Goal: Communication & Community: Answer question/provide support

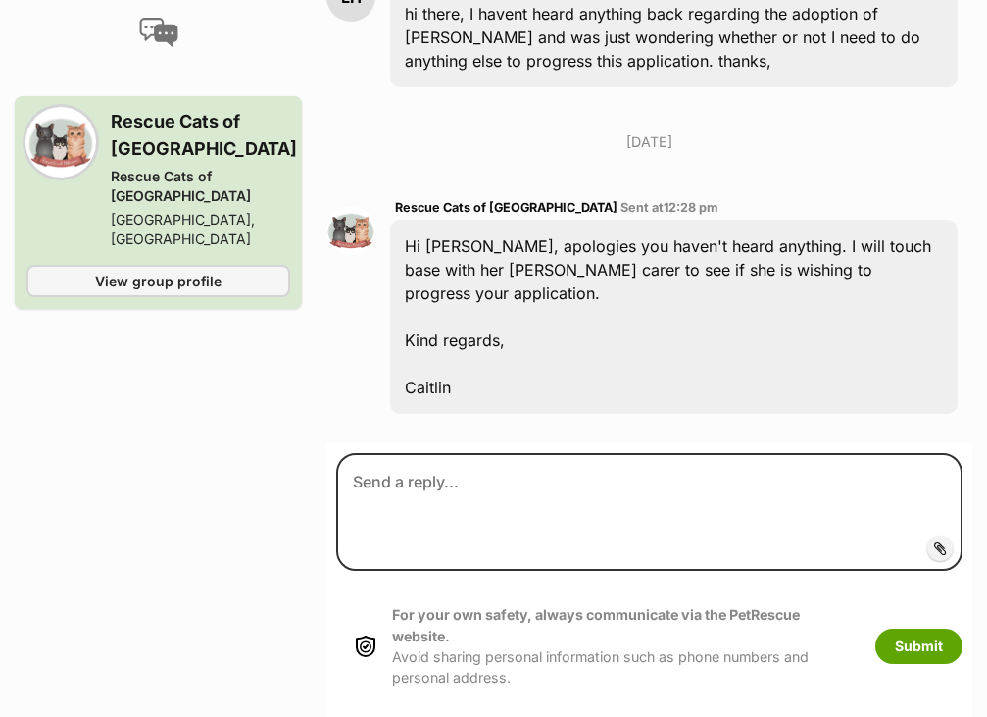
scroll to position [1601, 0]
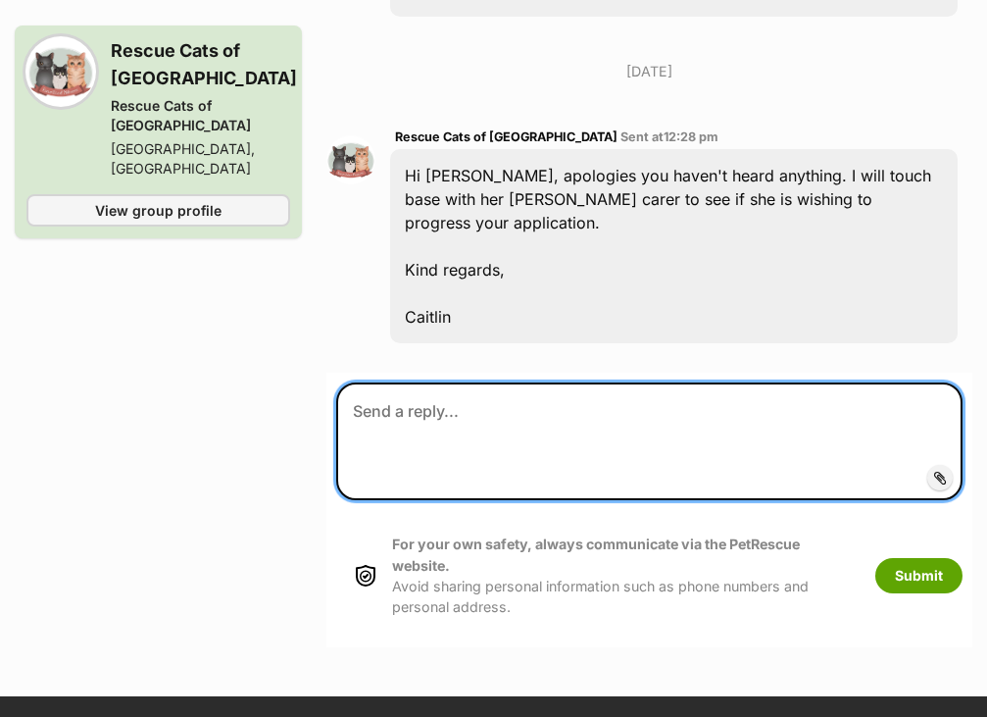
click at [580, 382] on textarea at bounding box center [649, 441] width 627 height 118
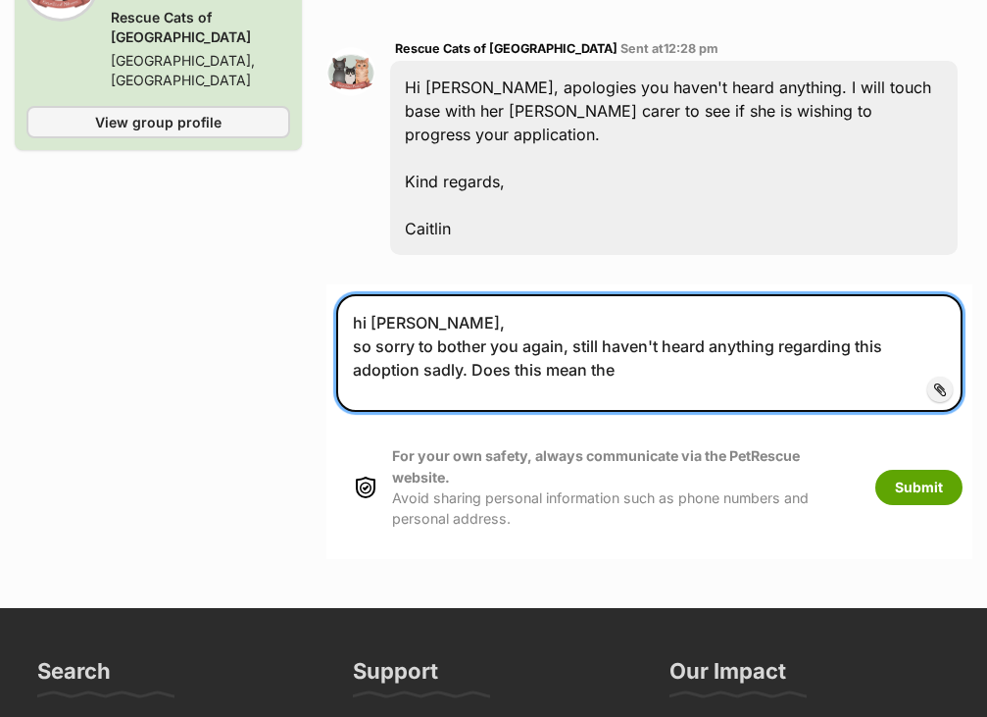
scroll to position [1686, 0]
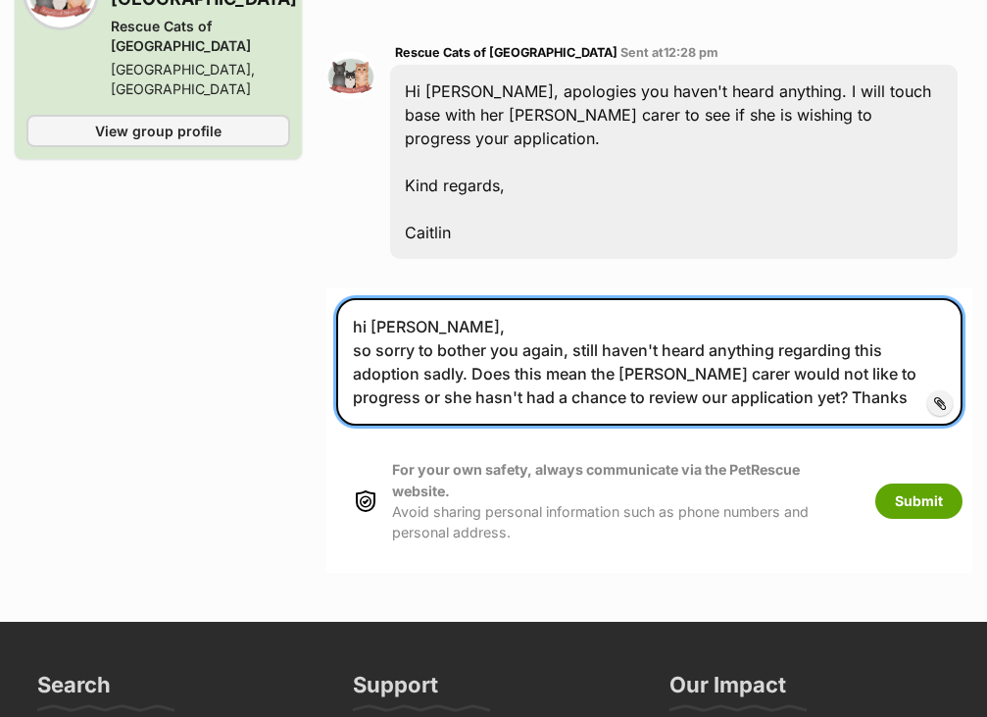
type textarea "hi Caitlin, so sorry to bother you again, still haven't heard anything regardin…"
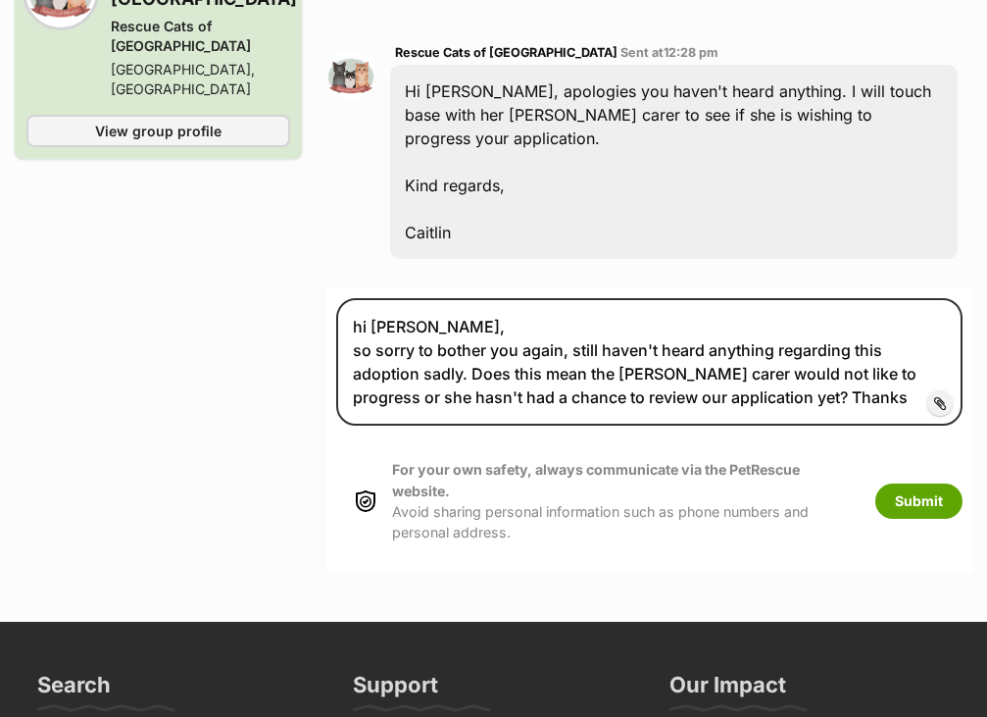
click at [921, 439] on div "For your own safety, always communicate via the PetRescue website. Avoid sharin…" at bounding box center [649, 500] width 627 height 123
click at [920, 483] on button "Submit" at bounding box center [919, 500] width 87 height 35
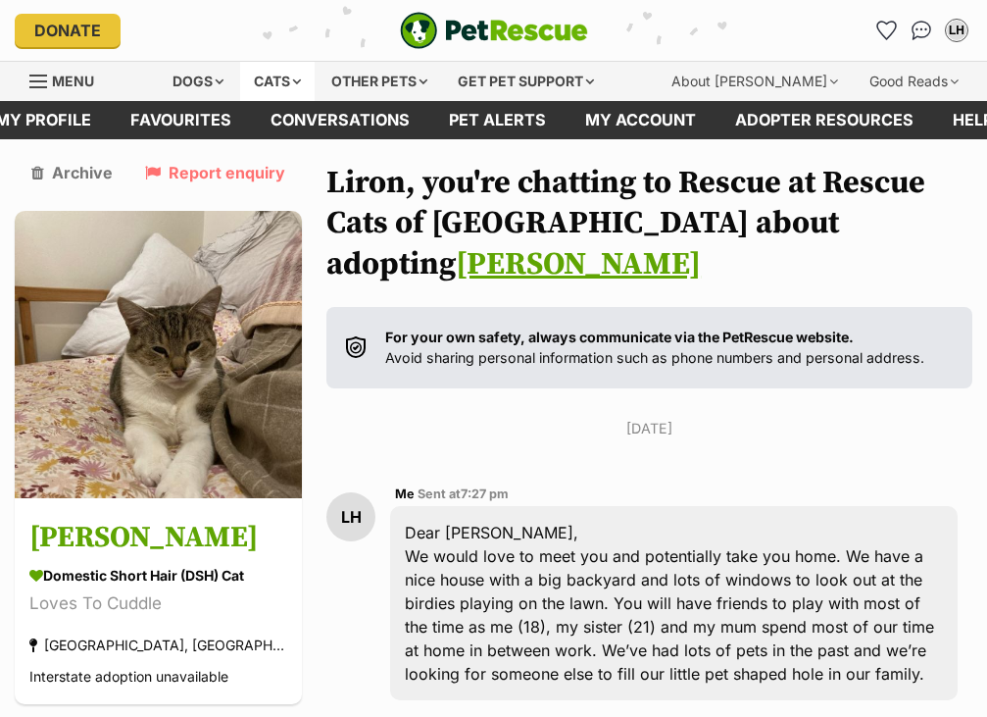
click at [278, 75] on div "Cats" at bounding box center [277, 81] width 75 height 39
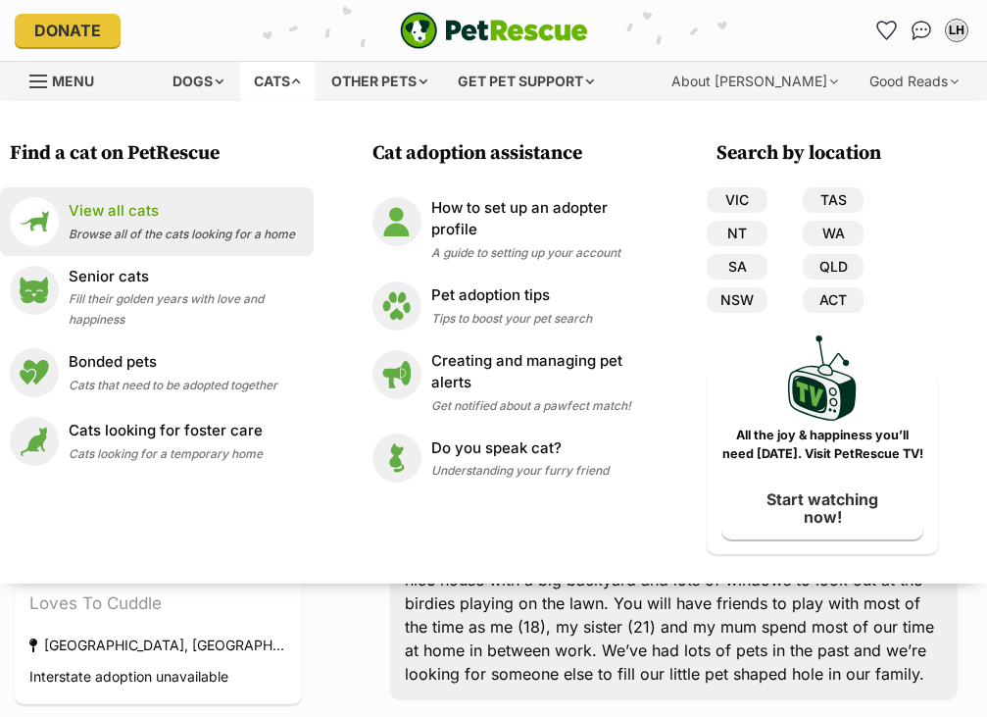
click at [180, 237] on span "Browse all of the cats looking for a home" at bounding box center [182, 234] width 227 height 15
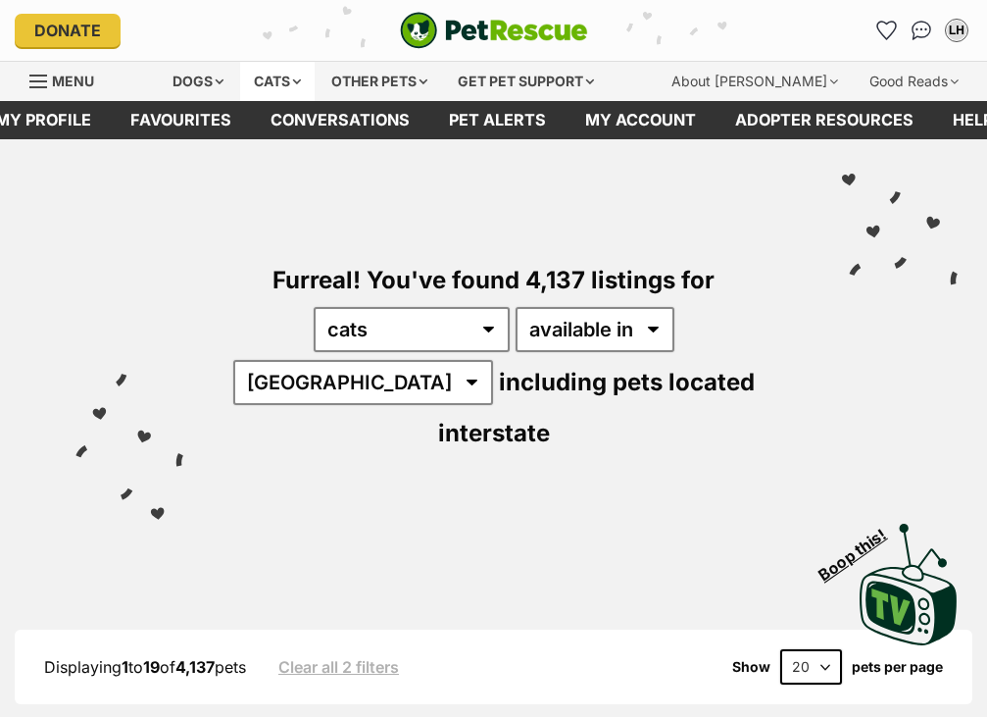
click at [304, 71] on div "Cats" at bounding box center [277, 81] width 75 height 39
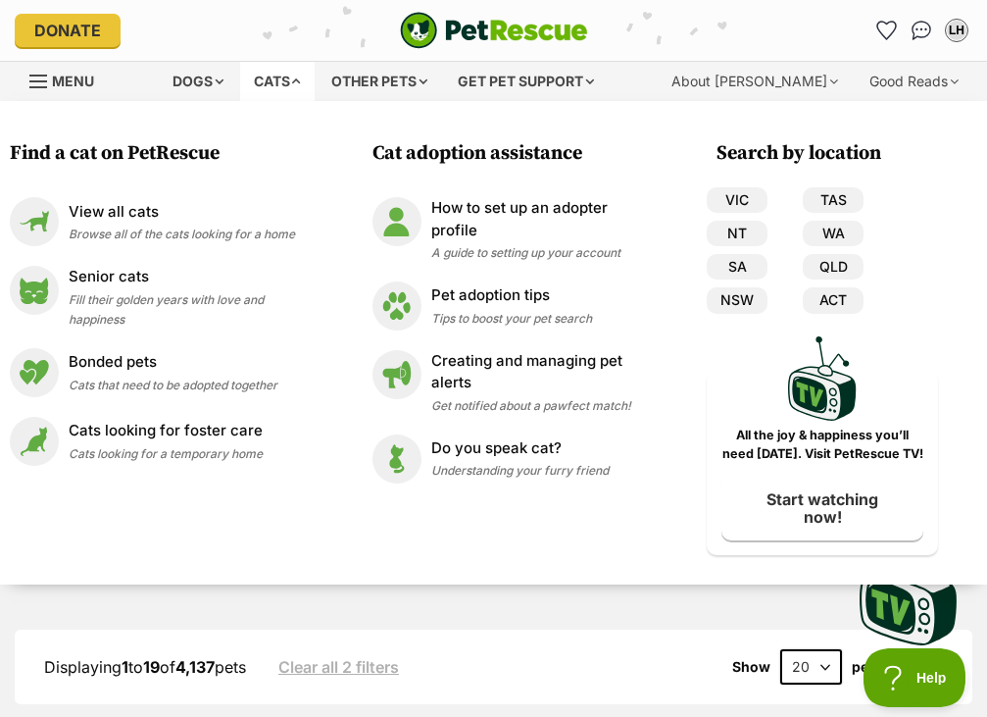
click at [304, 71] on div "Cats" at bounding box center [277, 81] width 75 height 39
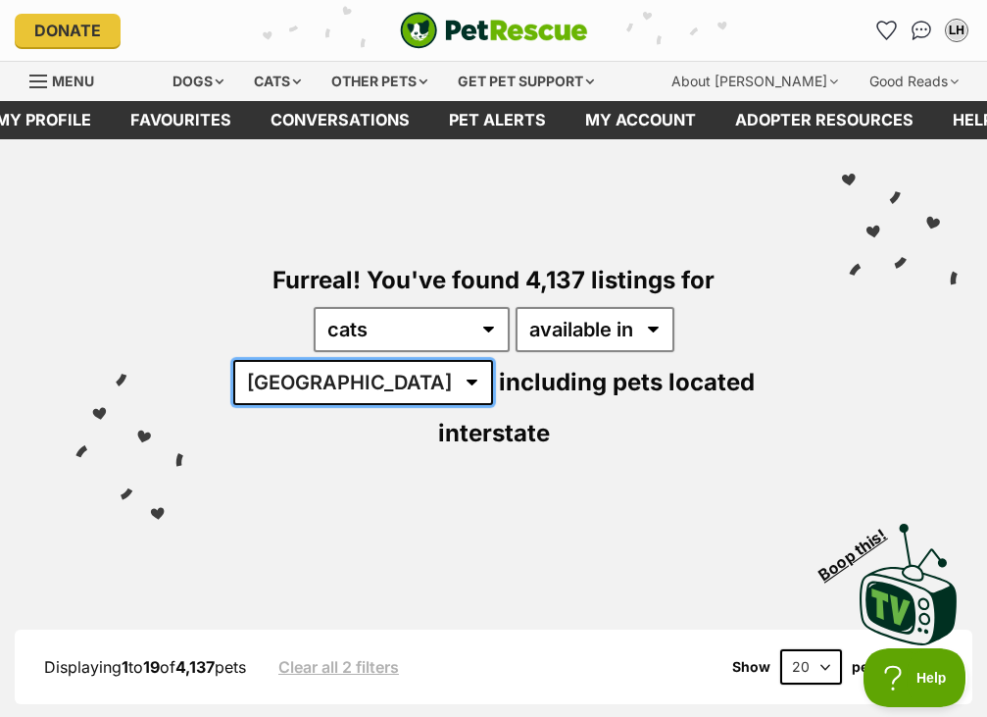
select select "VIC"
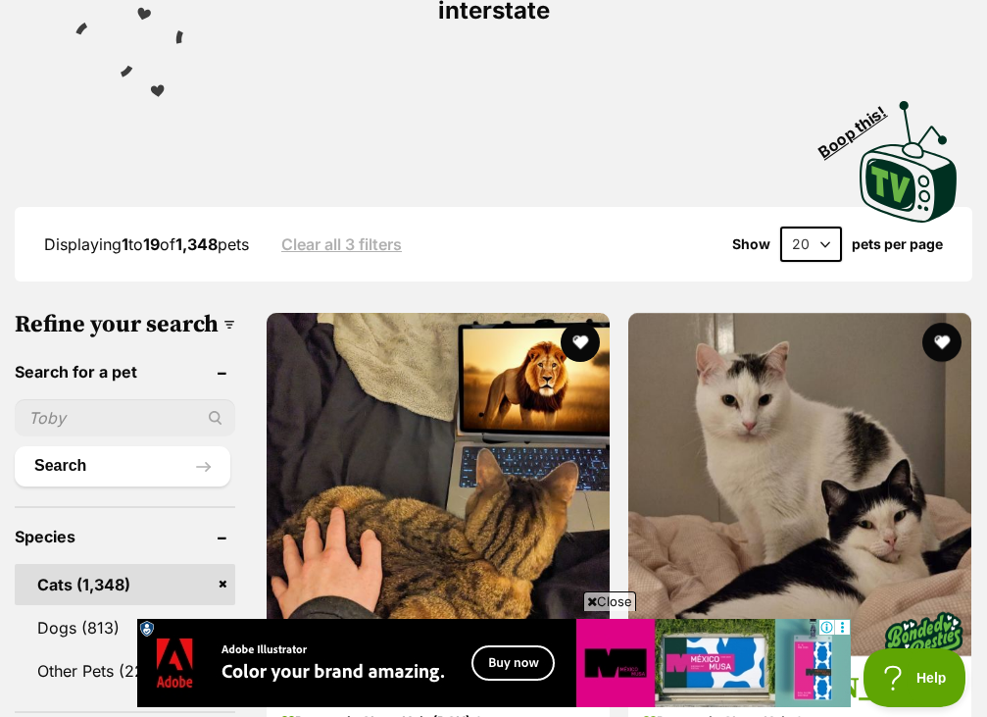
click at [112, 399] on input "text" at bounding box center [125, 417] width 221 height 37
type input "twiggy"
click at [90, 446] on button "Search" at bounding box center [123, 465] width 216 height 39
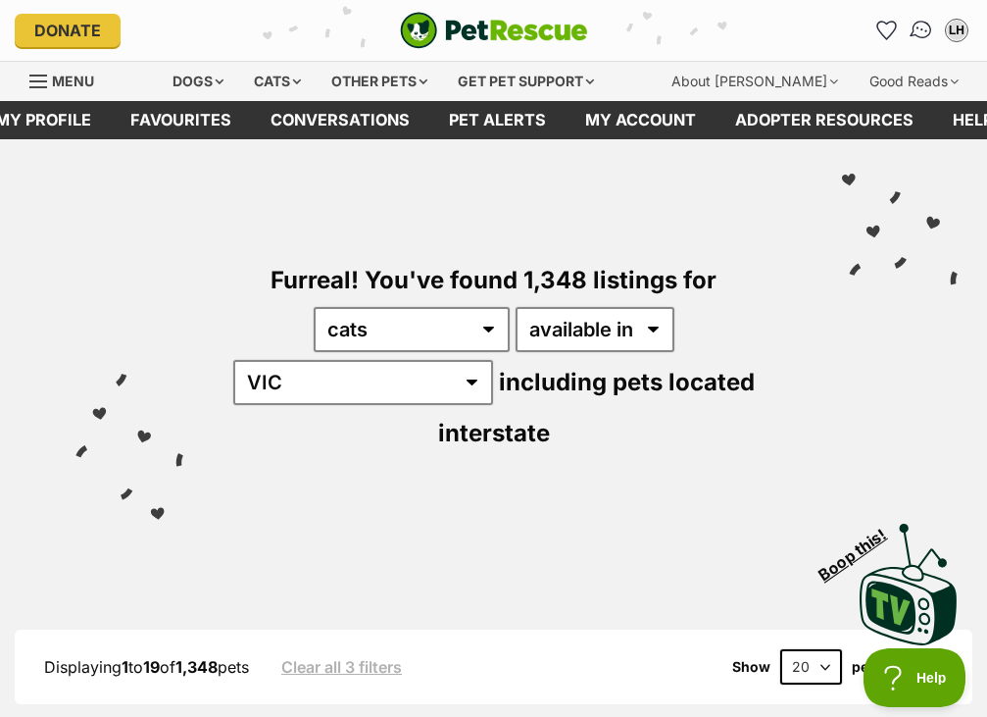
click at [928, 35] on img "Conversations" at bounding box center [922, 30] width 26 height 25
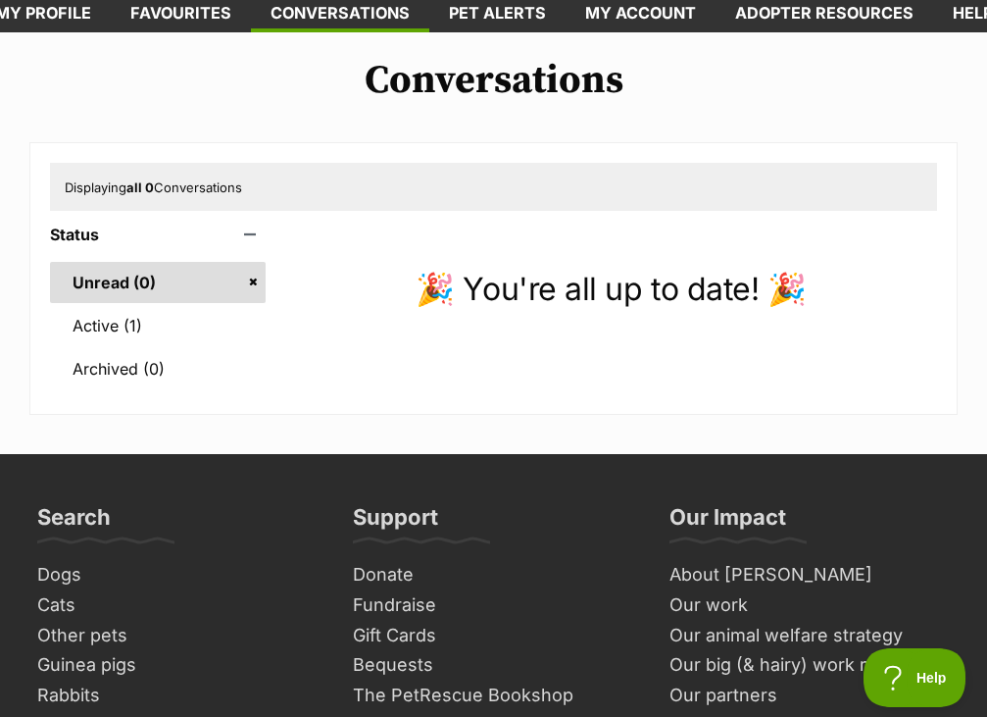
scroll to position [139, 0]
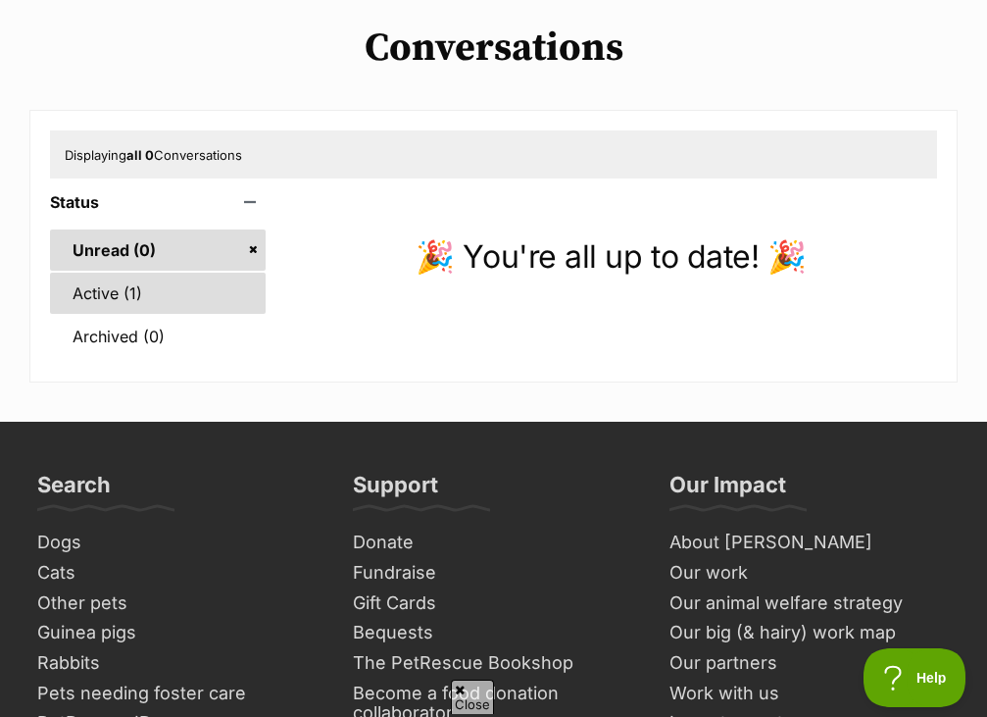
click at [151, 300] on link "Active (1)" at bounding box center [158, 293] width 216 height 41
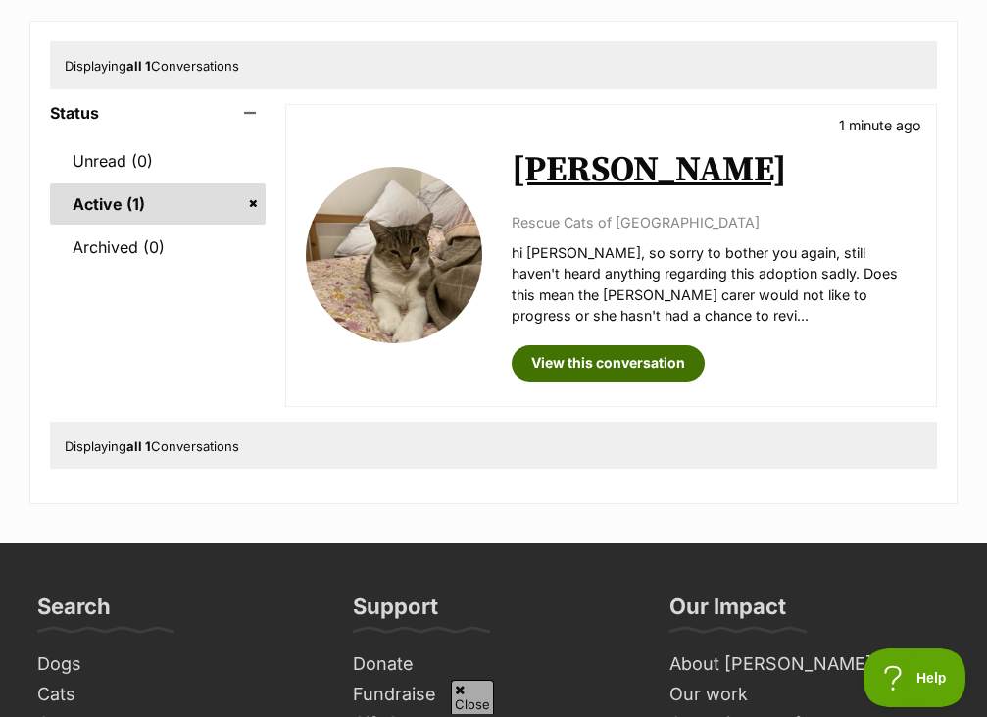
click at [588, 354] on link "View this conversation" at bounding box center [608, 362] width 193 height 35
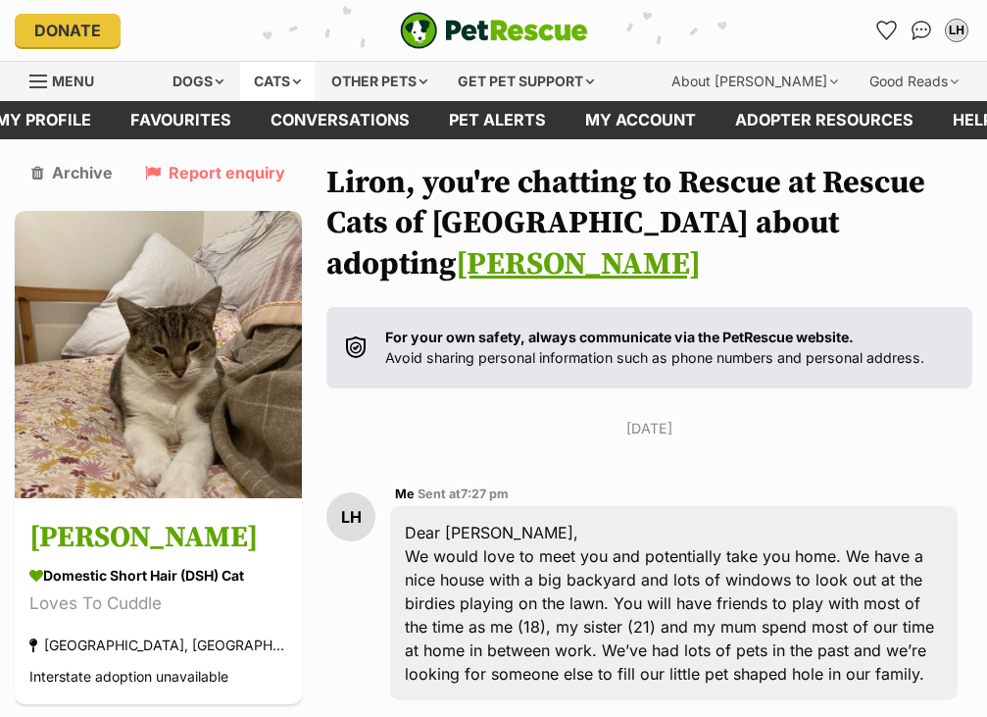
click at [278, 79] on div "Cats" at bounding box center [277, 81] width 75 height 39
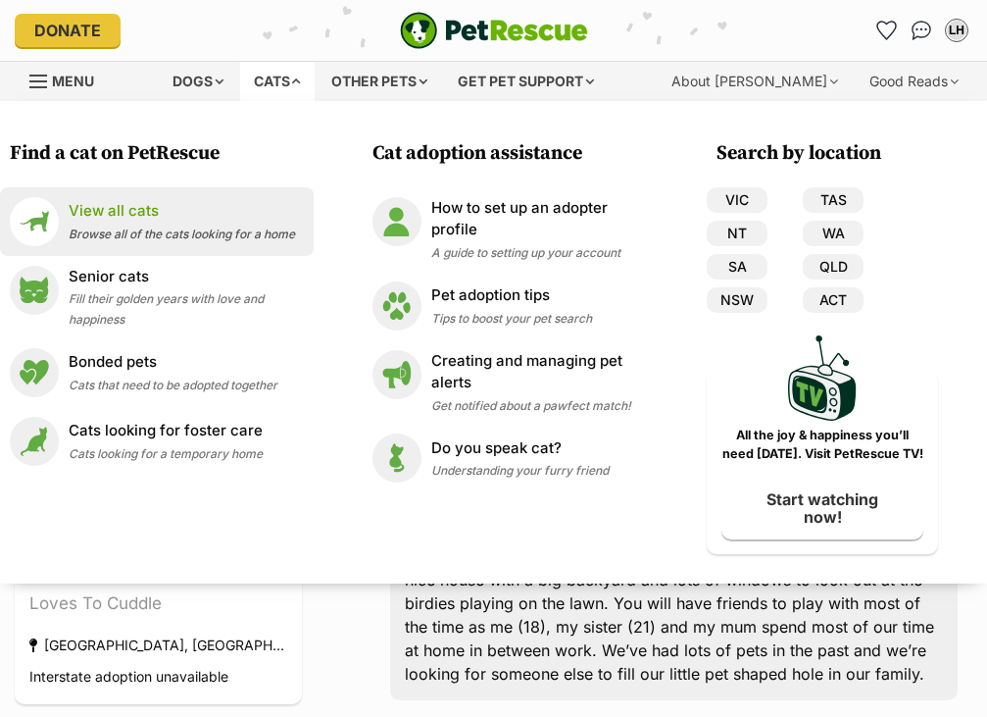
click at [154, 194] on li "View all cats Browse all of the cats looking for a home" at bounding box center [157, 221] width 314 height 69
click at [134, 204] on p "View all cats" at bounding box center [182, 211] width 227 height 23
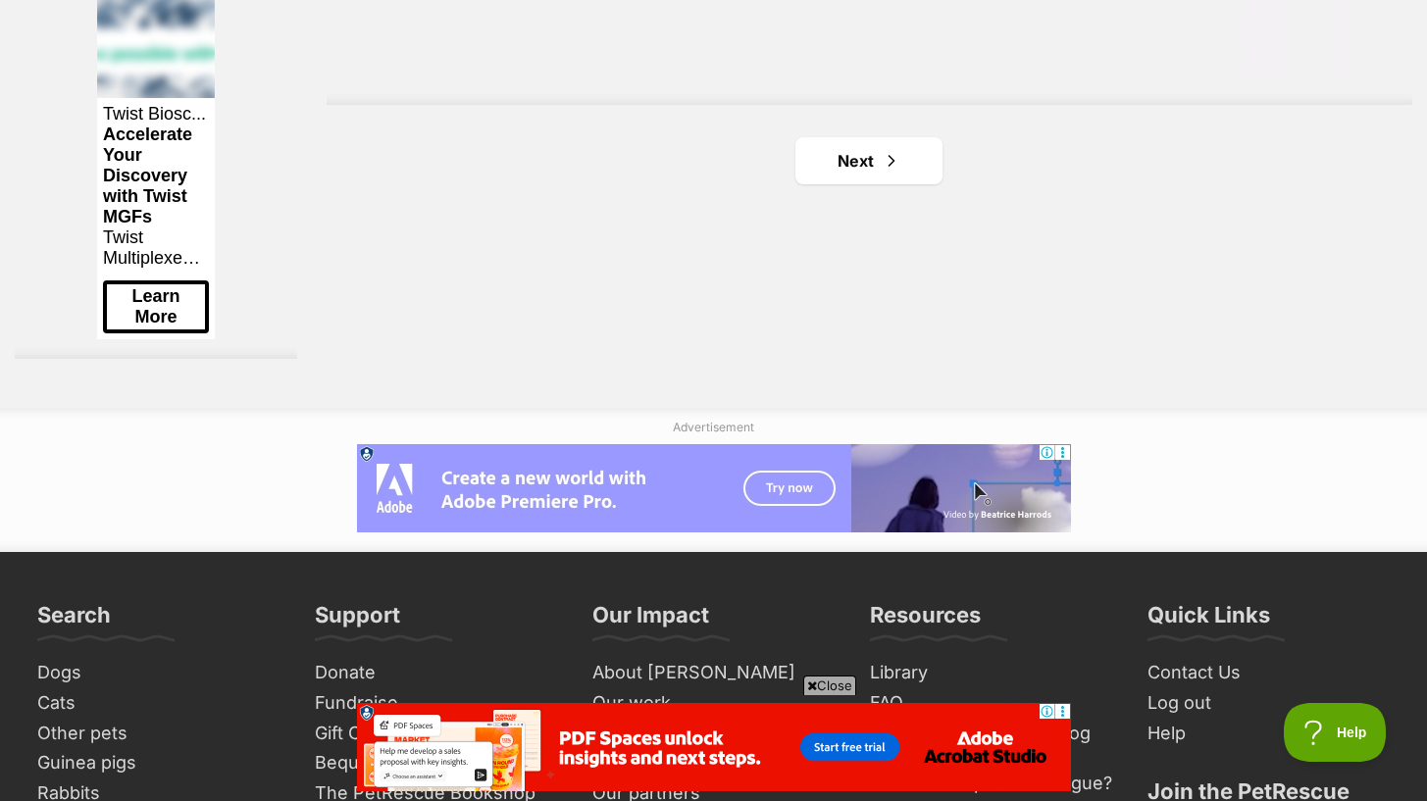
scroll to position [3771, 0]
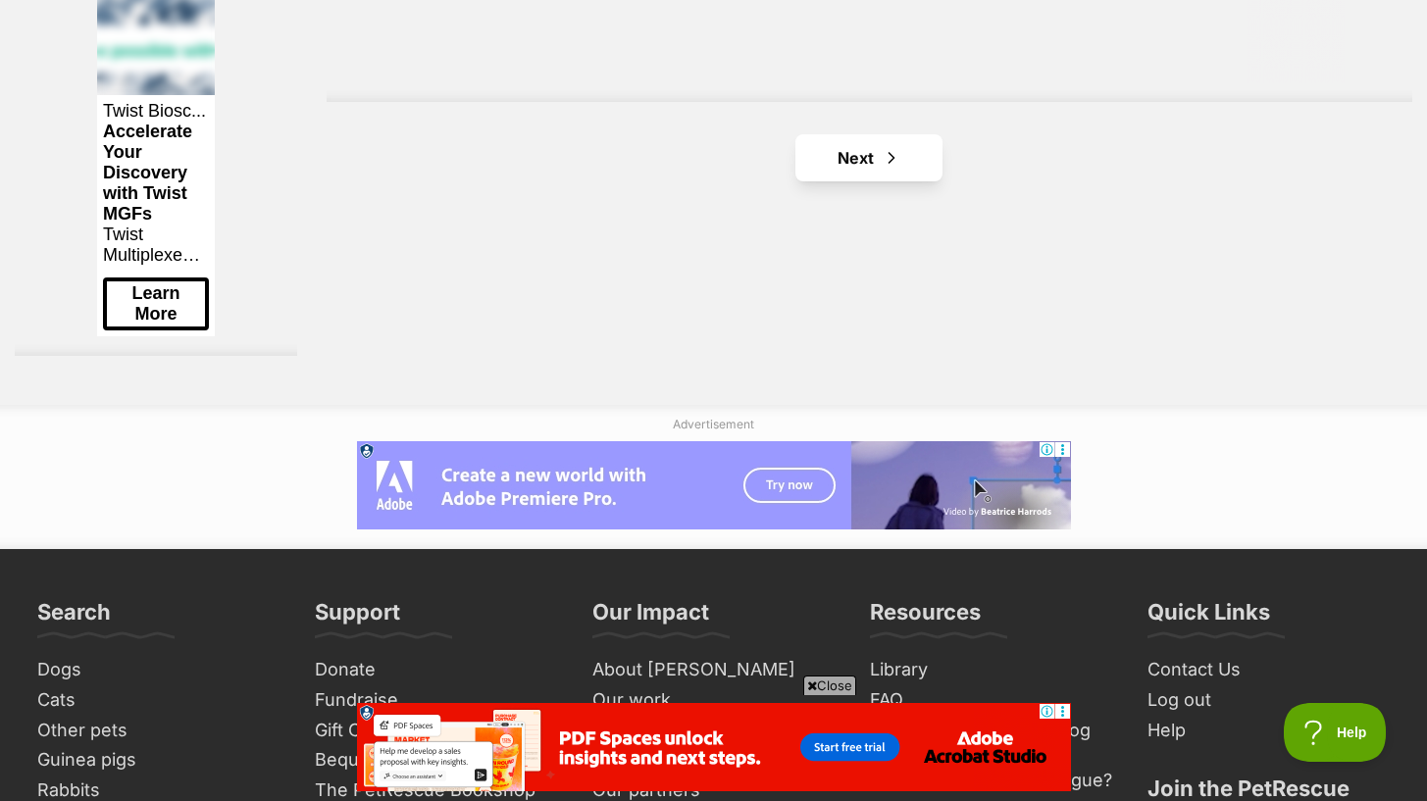
click at [873, 181] on link "Next" at bounding box center [868, 157] width 147 height 47
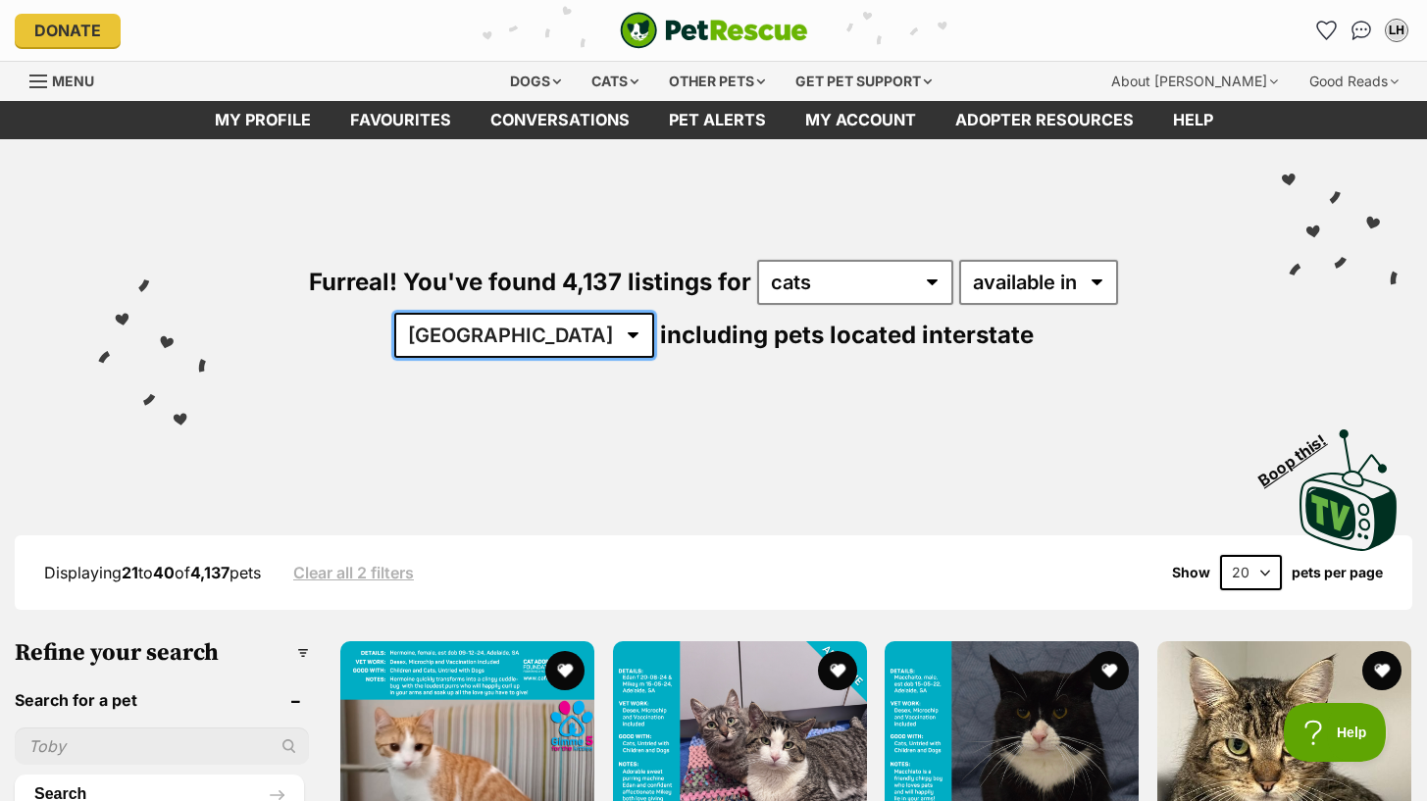
click at [654, 313] on select "Australia ACT NSW NT QLD SA TAS VIC WA" at bounding box center [524, 335] width 260 height 45
select select "VIC"
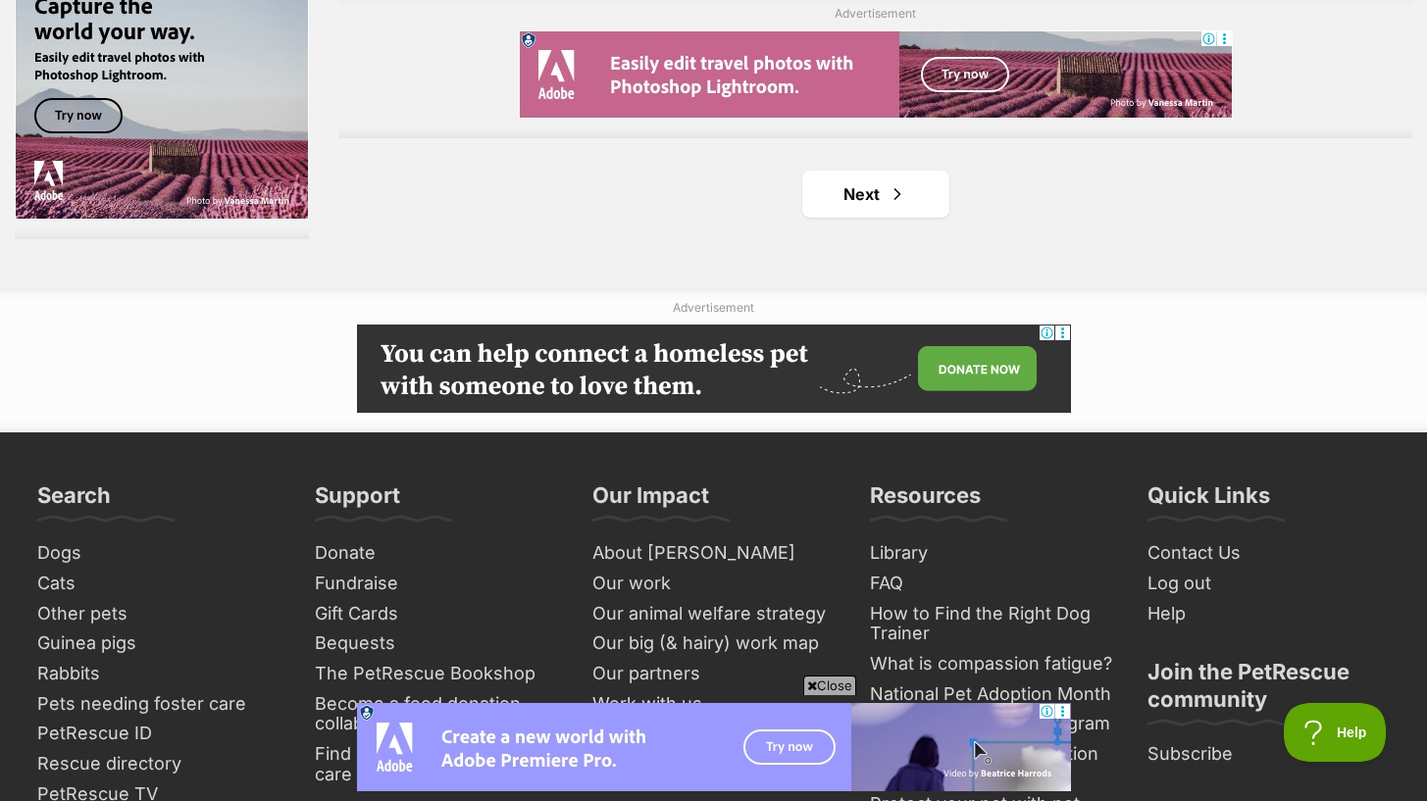
scroll to position [3563, 0]
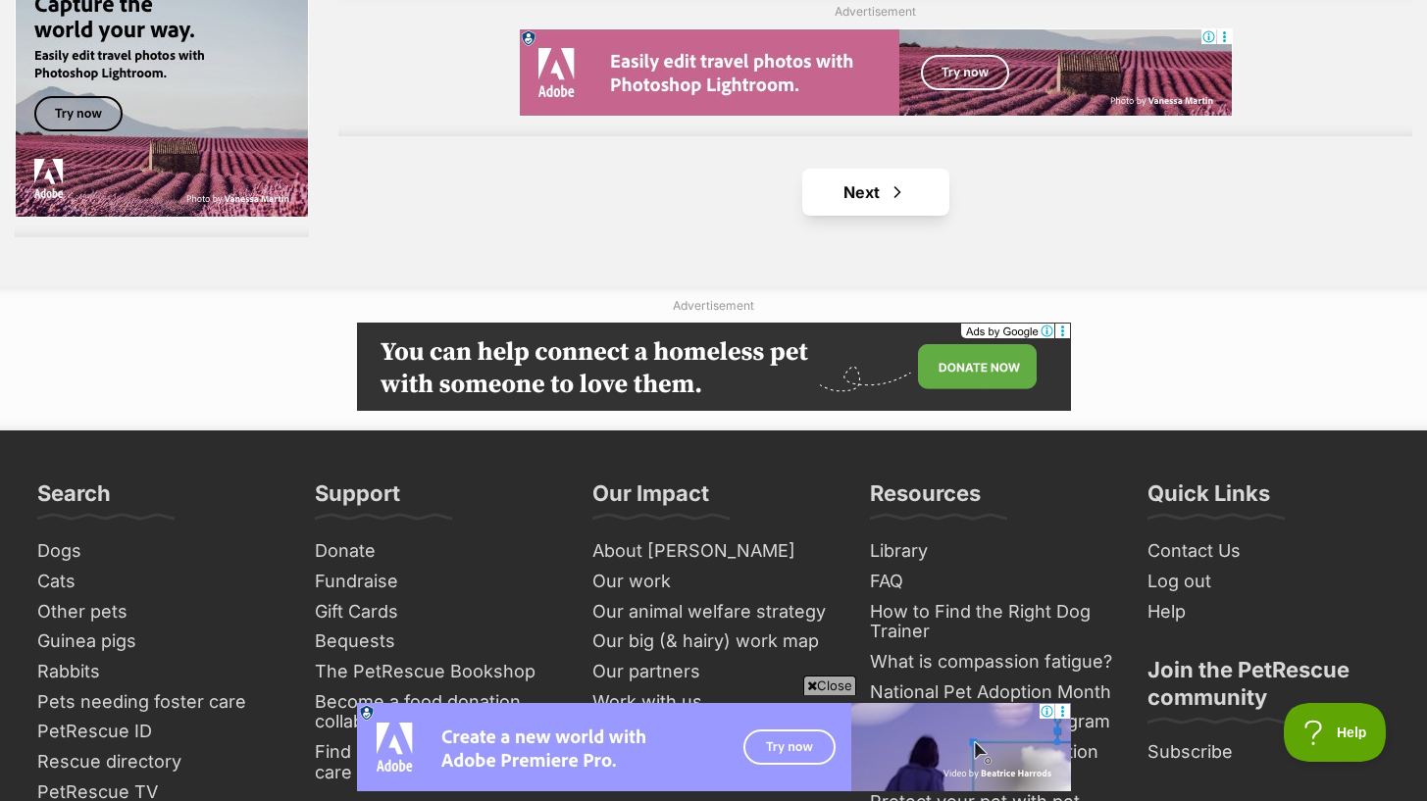
click at [900, 169] on link "Next" at bounding box center [875, 192] width 147 height 47
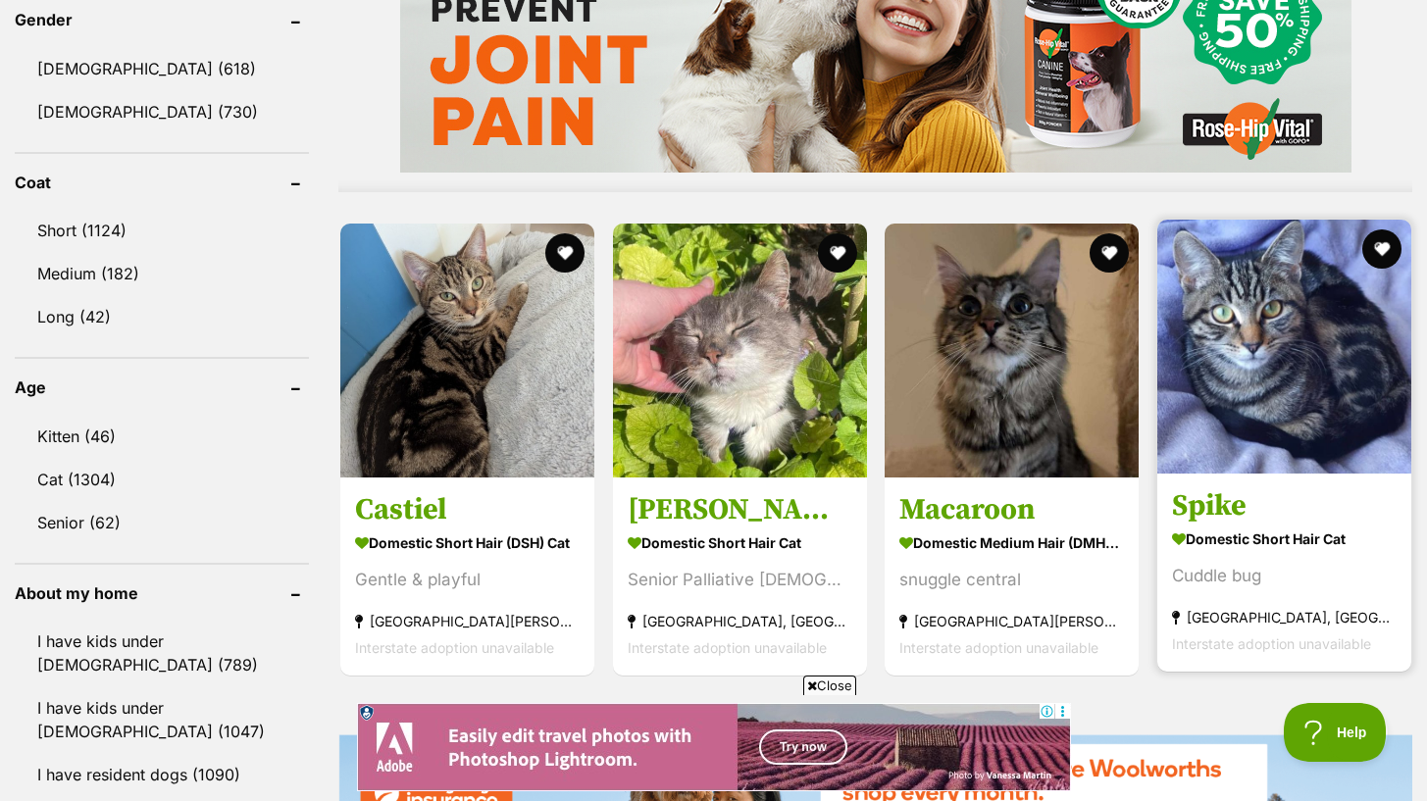
scroll to position [1709, 0]
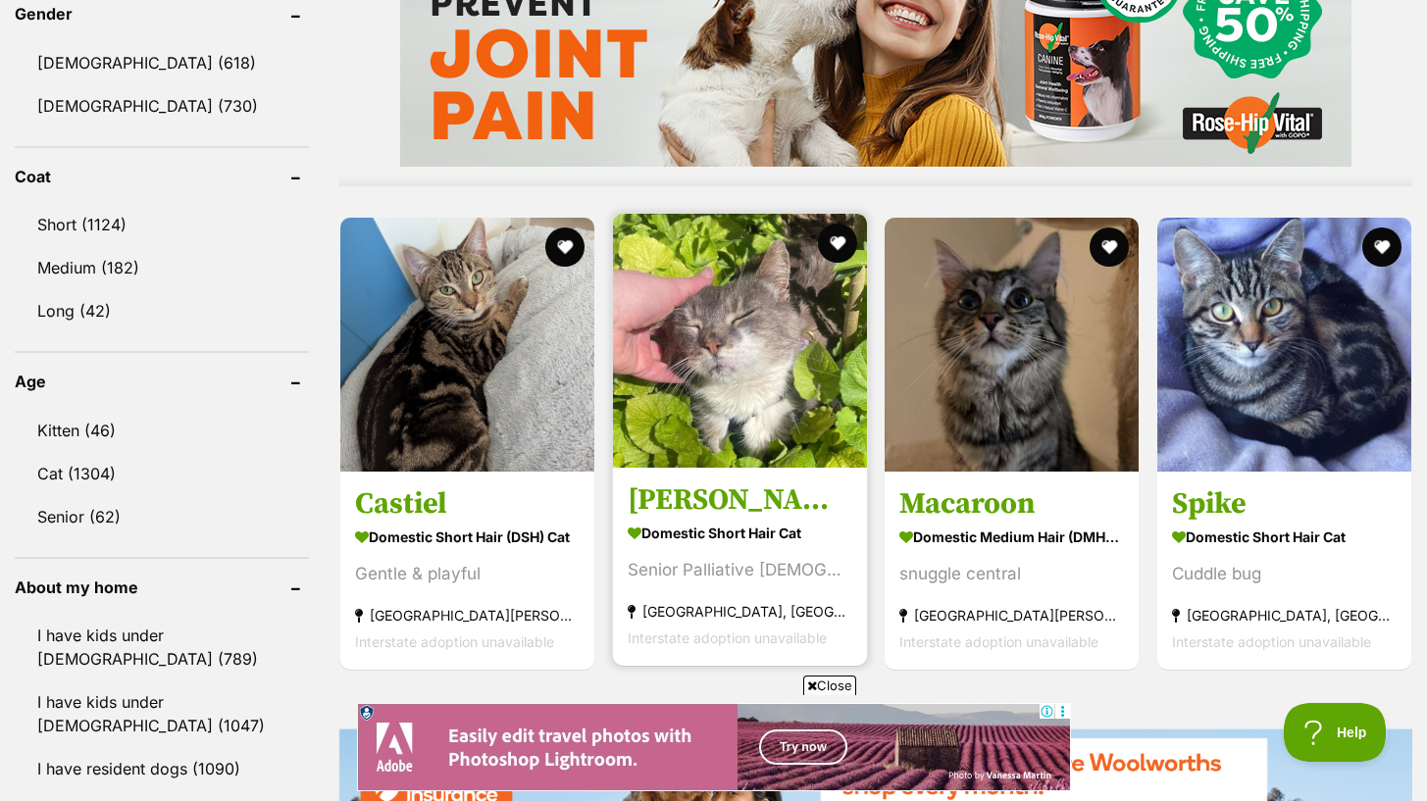
click at [755, 348] on img at bounding box center [740, 341] width 254 height 254
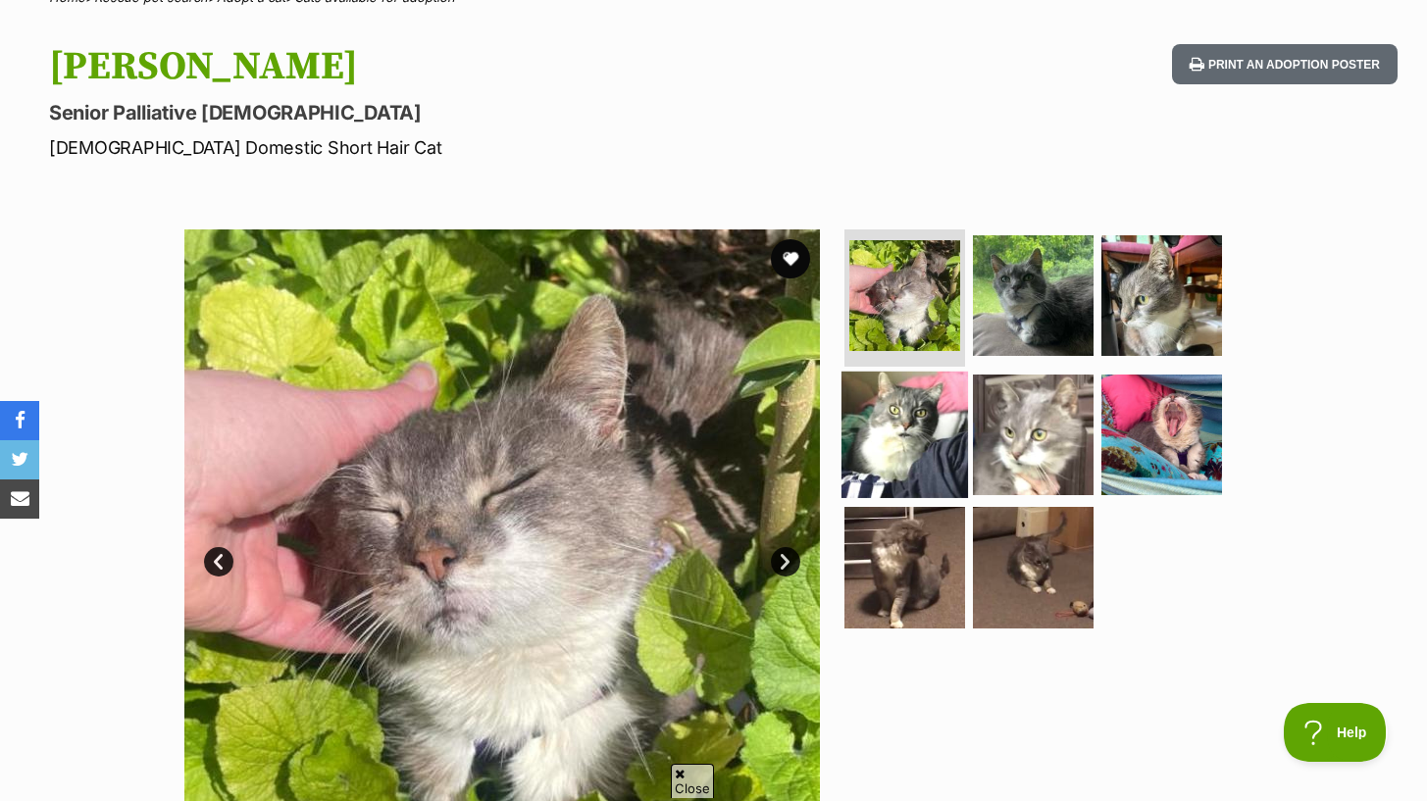
click at [925, 436] on img at bounding box center [904, 434] width 127 height 127
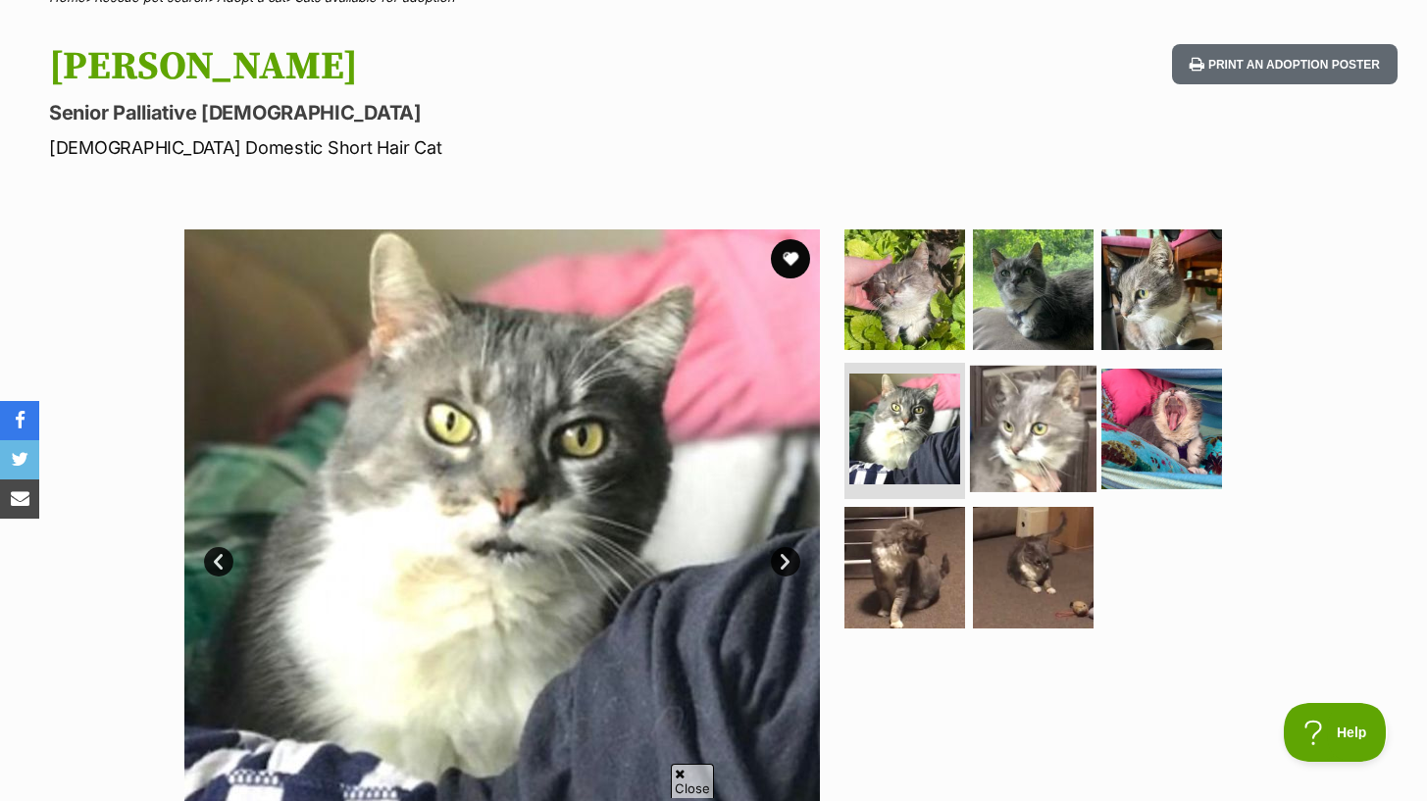
click at [995, 429] on img at bounding box center [1033, 428] width 127 height 127
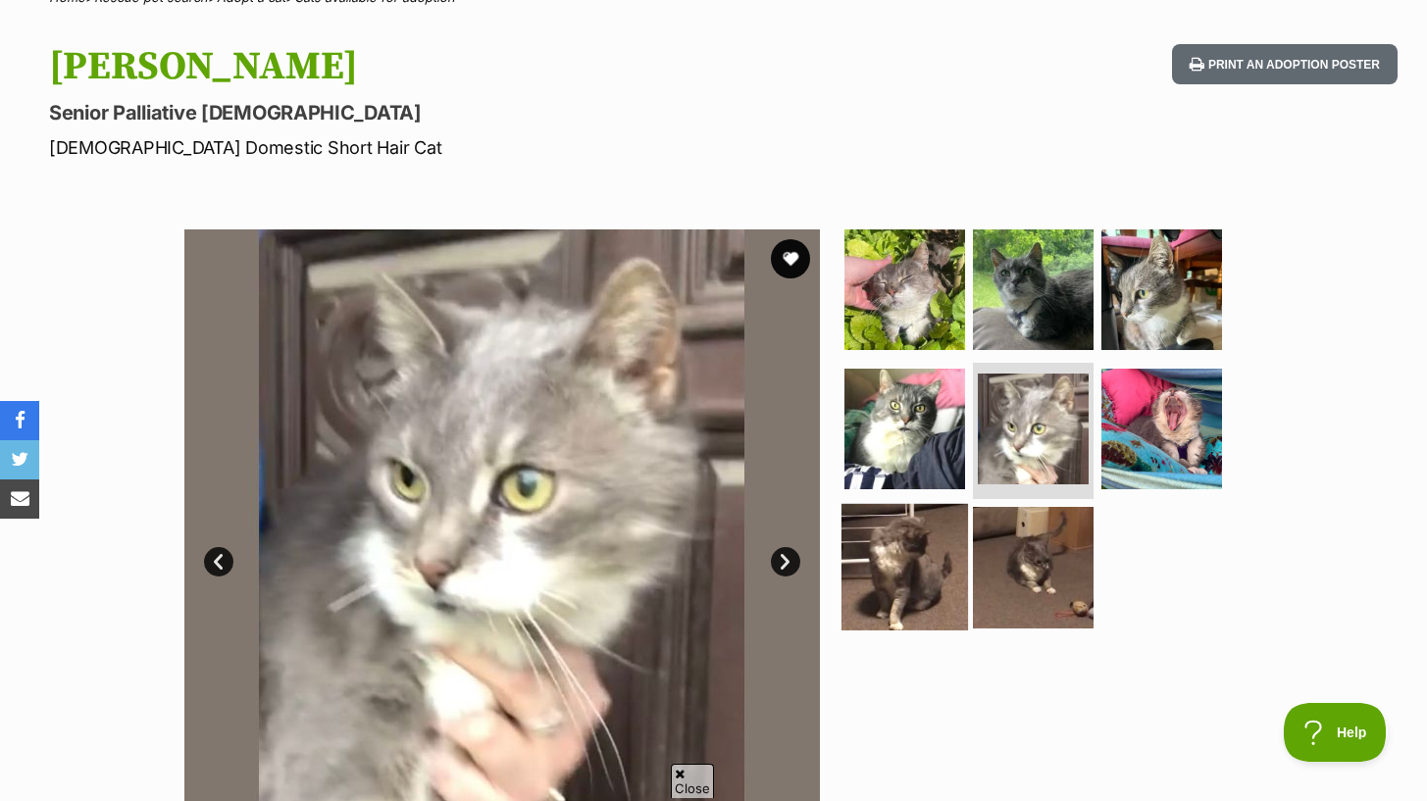
click at [951, 513] on img at bounding box center [904, 567] width 127 height 127
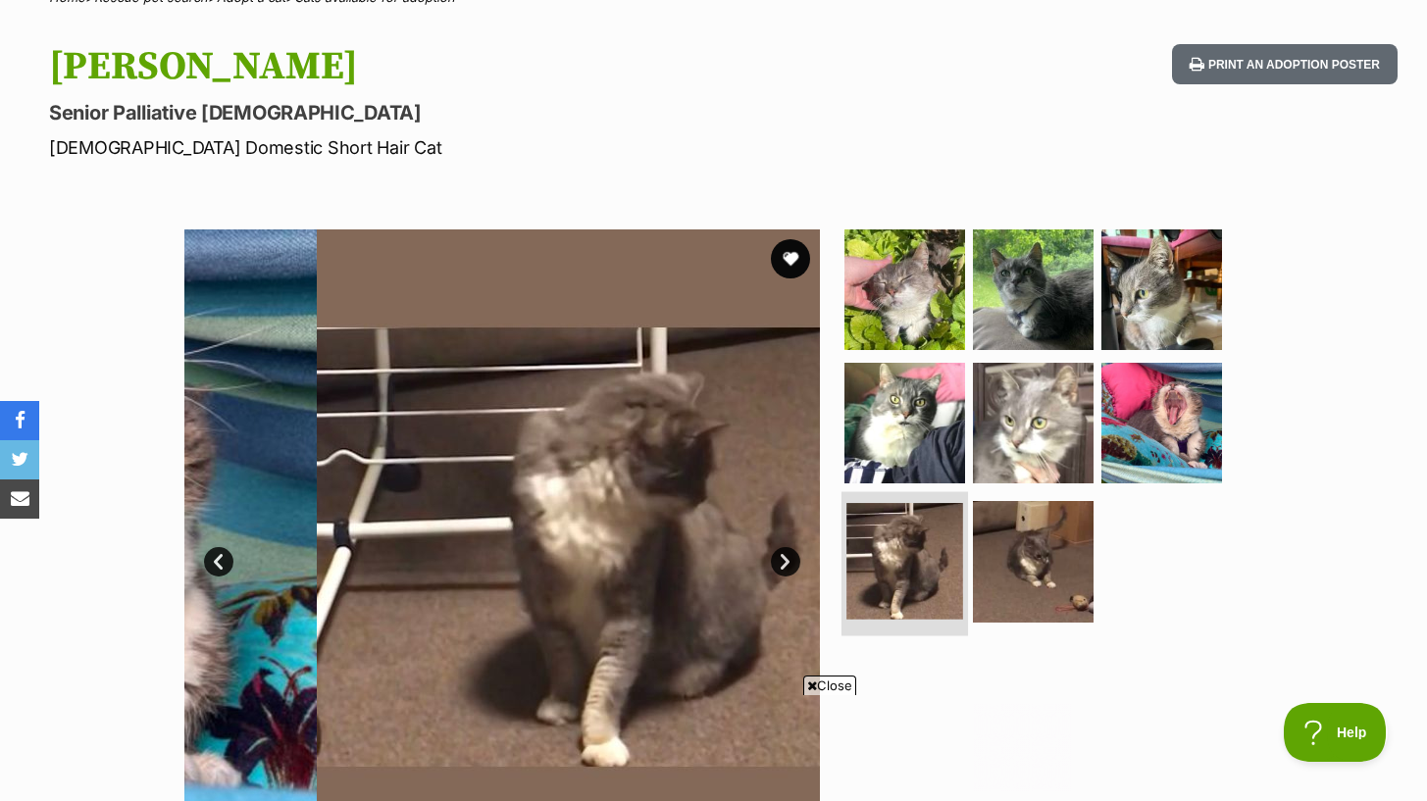
scroll to position [331, 0]
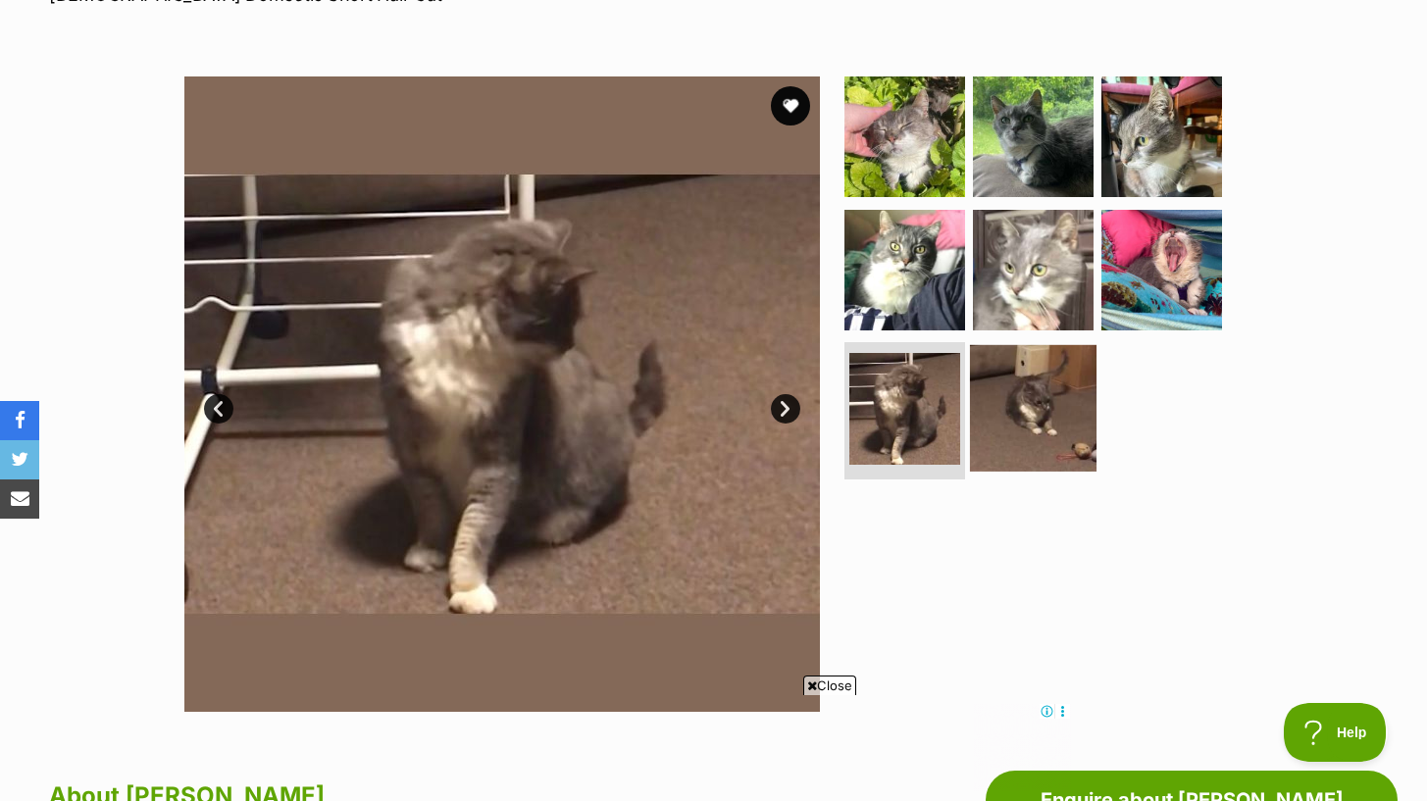
click at [1052, 423] on img at bounding box center [1033, 408] width 127 height 127
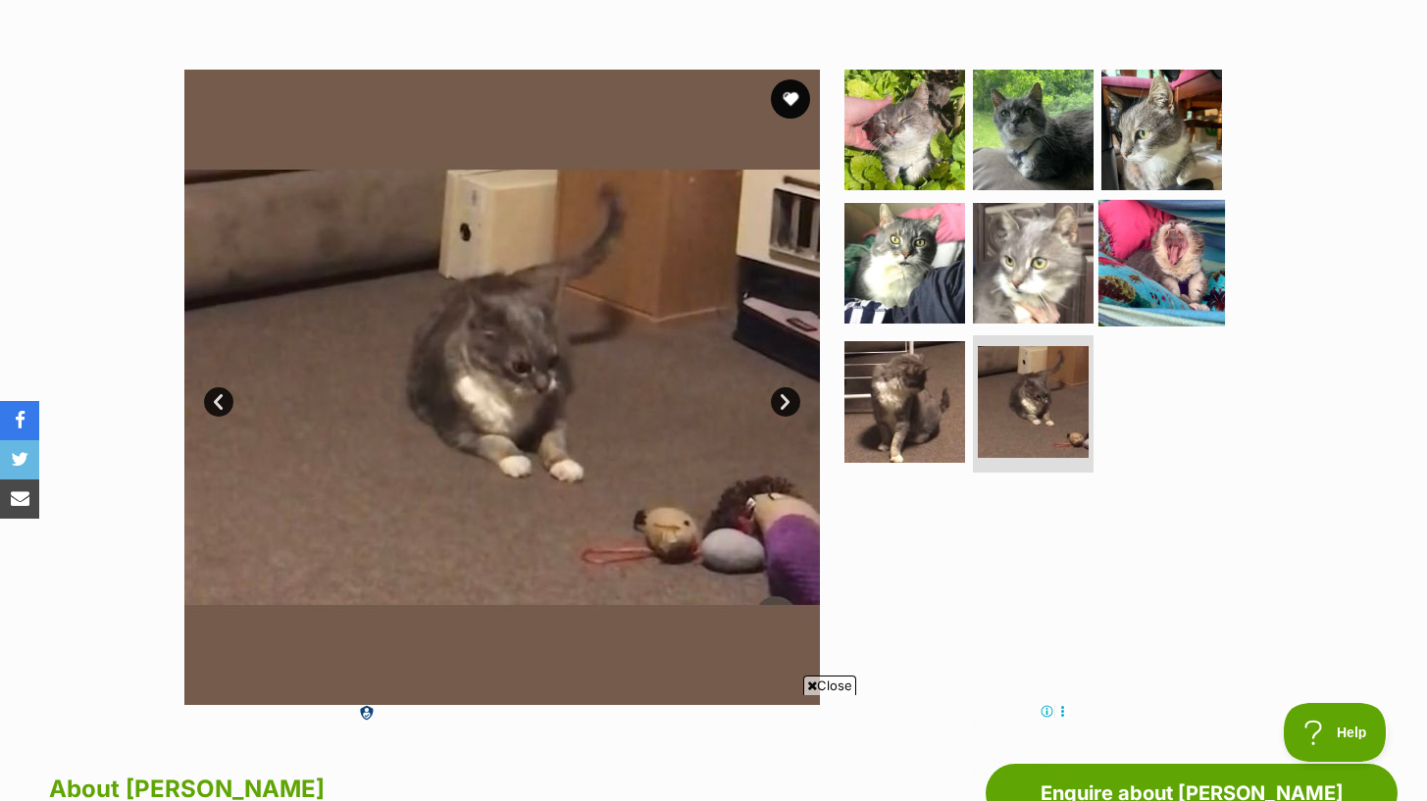
click at [1139, 280] on img at bounding box center [1161, 262] width 127 height 127
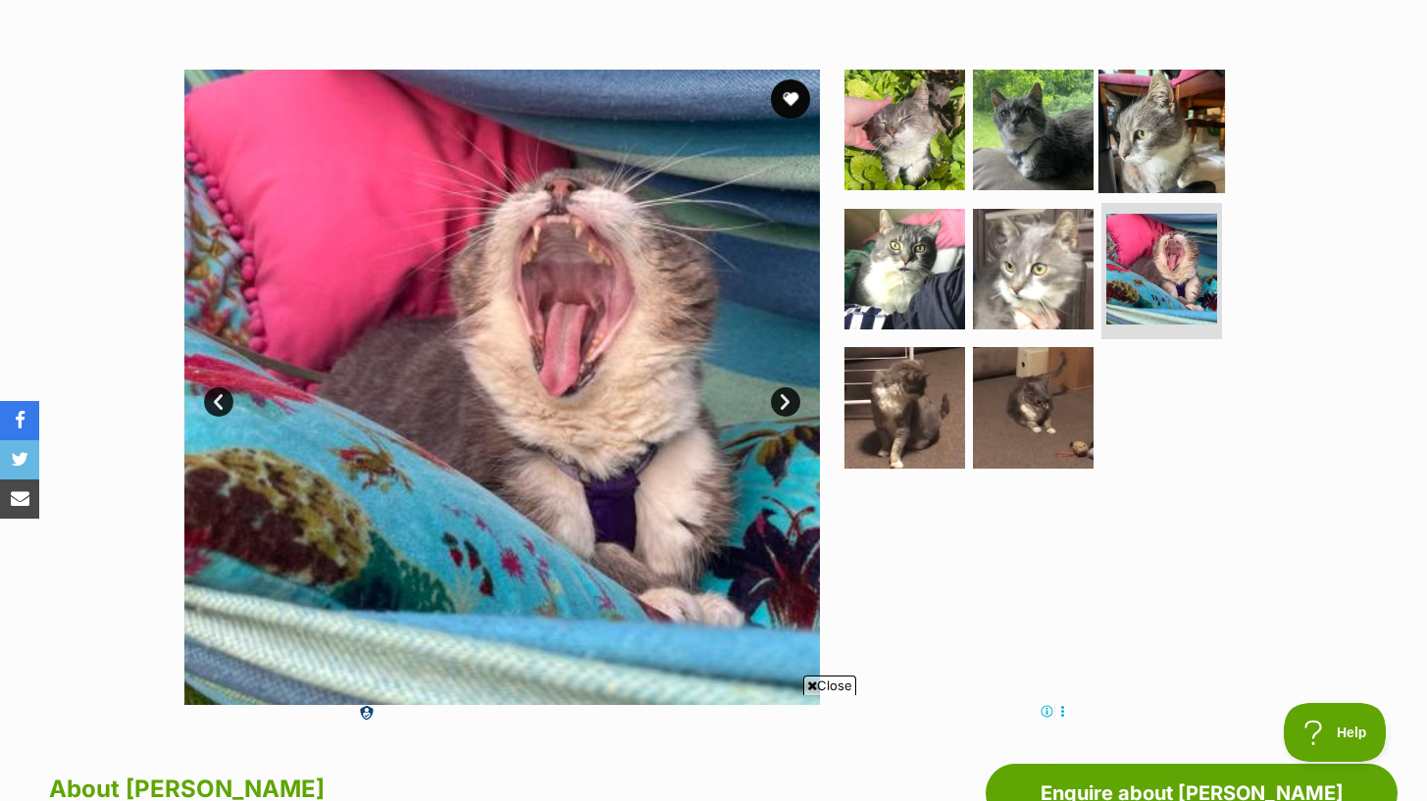
click at [1140, 124] on img at bounding box center [1161, 130] width 127 height 127
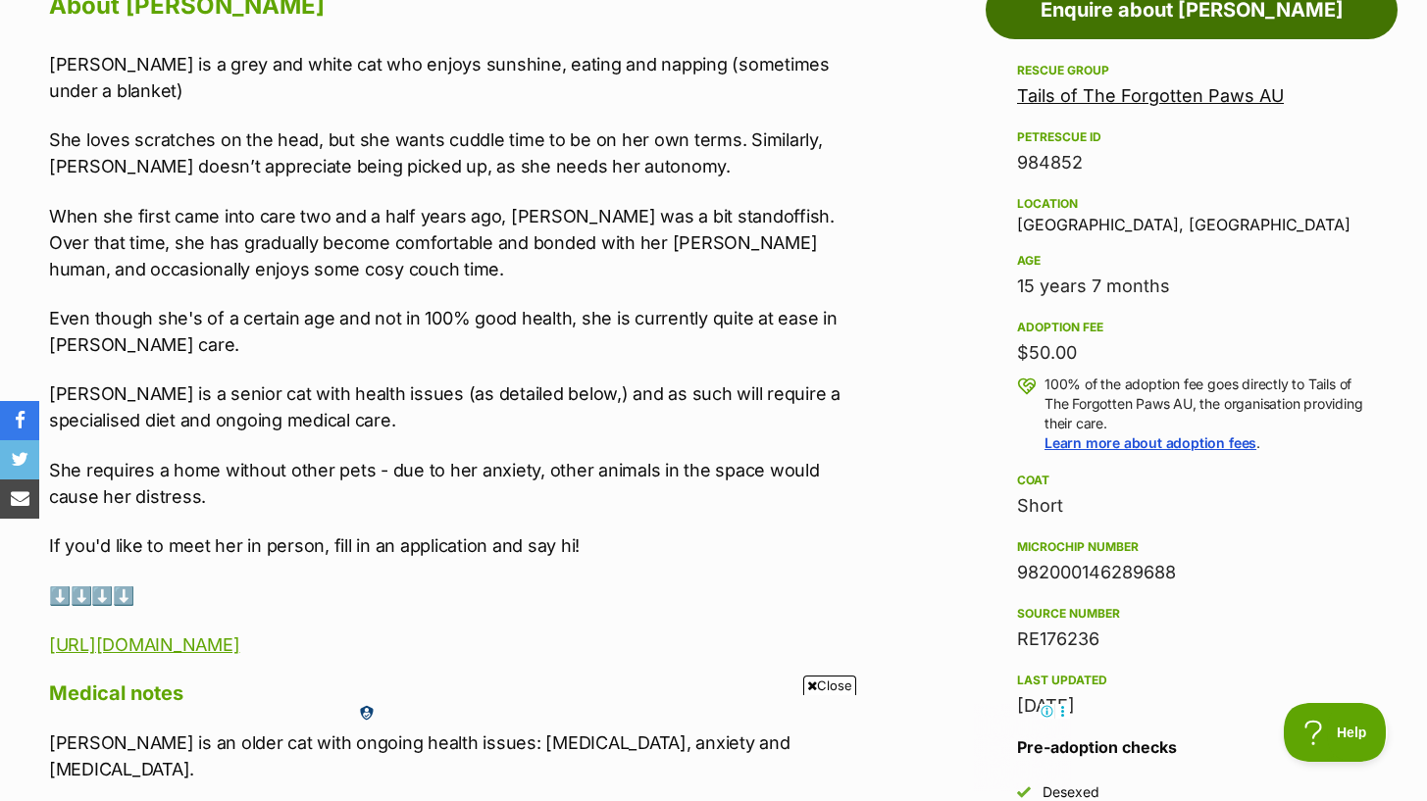
scroll to position [1125, 0]
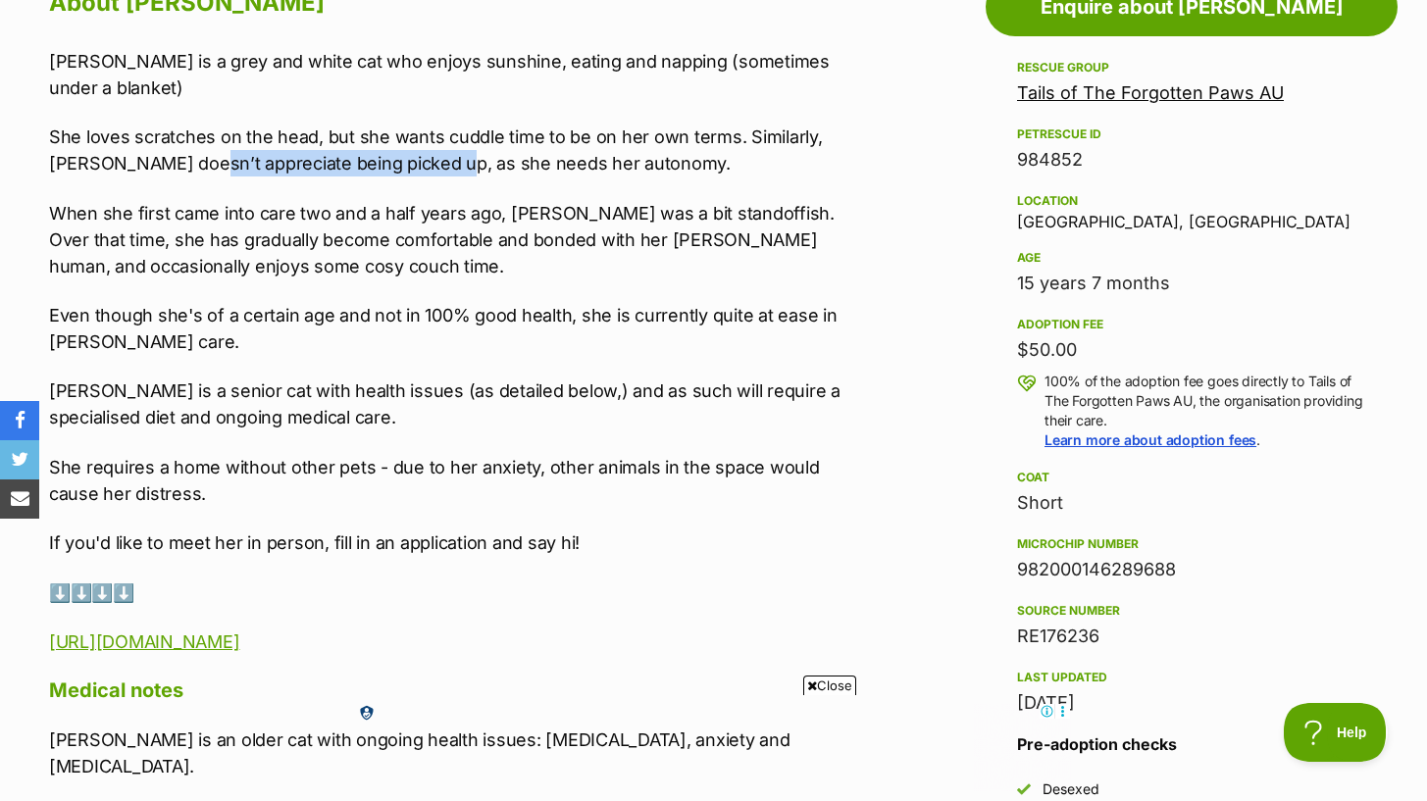
drag, startPoint x: 203, startPoint y: 169, endPoint x: 439, endPoint y: 167, distance: 236.3
click at [439, 167] on p "She loves scratches on the head, but she wants cuddle time to be on her own ter…" at bounding box center [449, 150] width 801 height 53
click at [541, 240] on p "When she first came into care two and a half years ago, Penny was a bit standof…" at bounding box center [449, 239] width 801 height 79
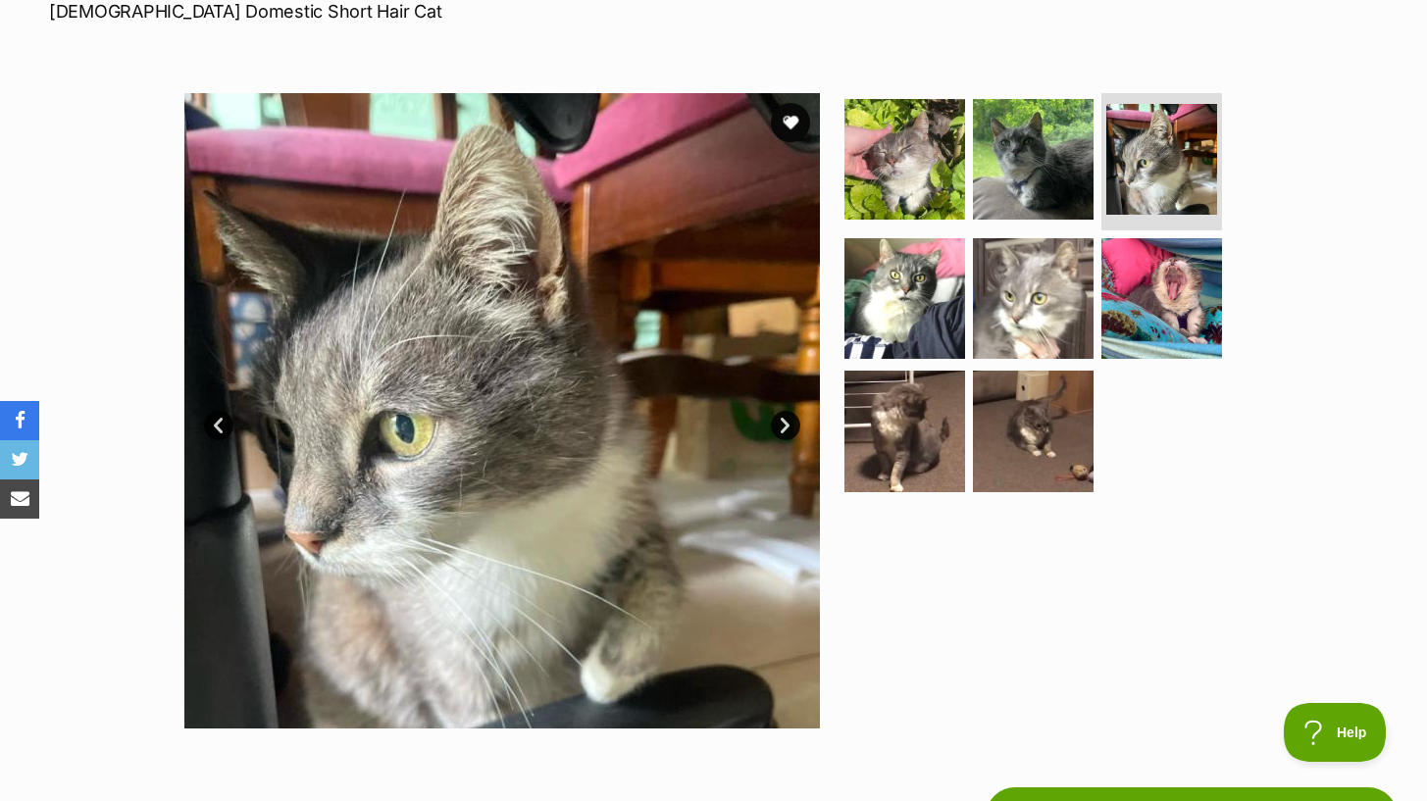
scroll to position [0, 0]
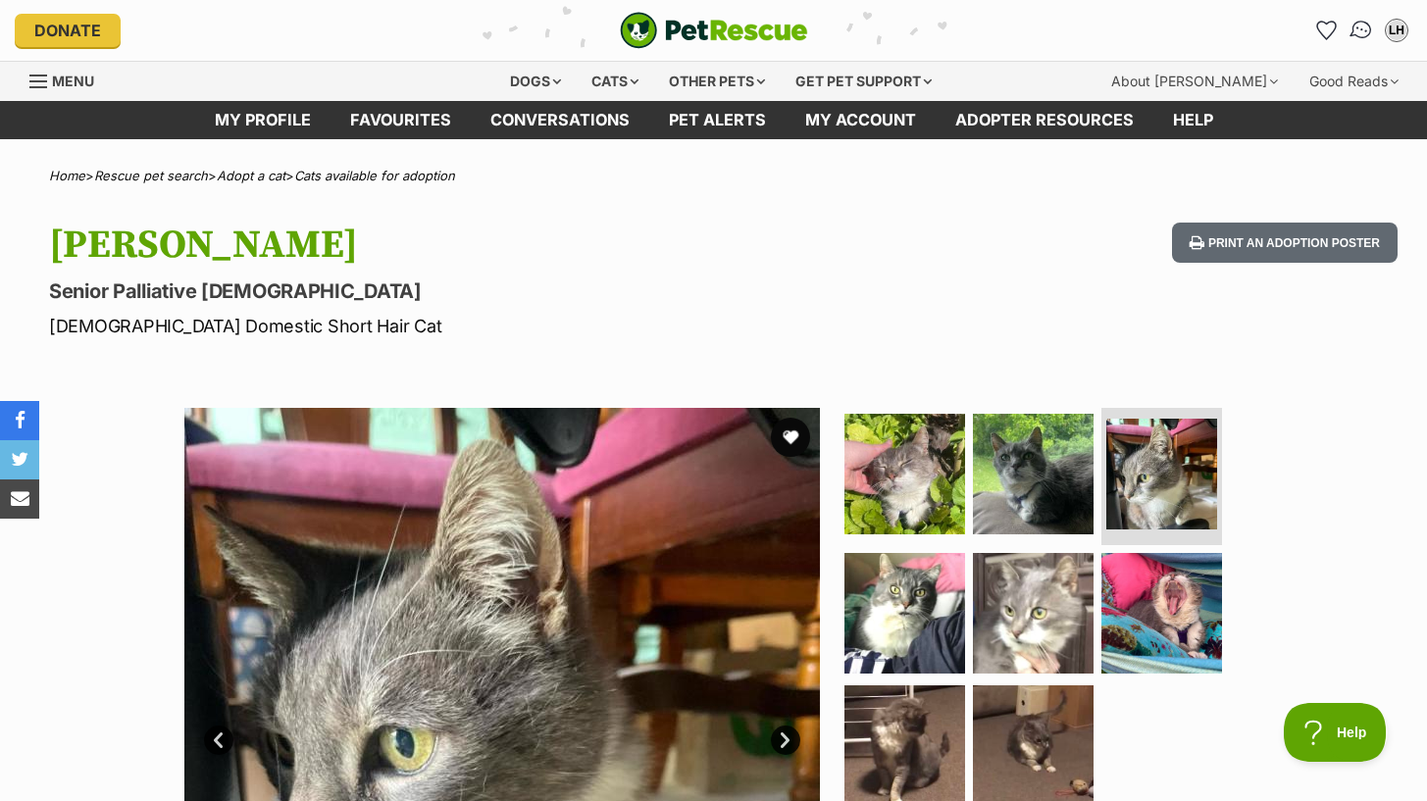
click at [1358, 37] on img "Conversations" at bounding box center [1361, 30] width 26 height 25
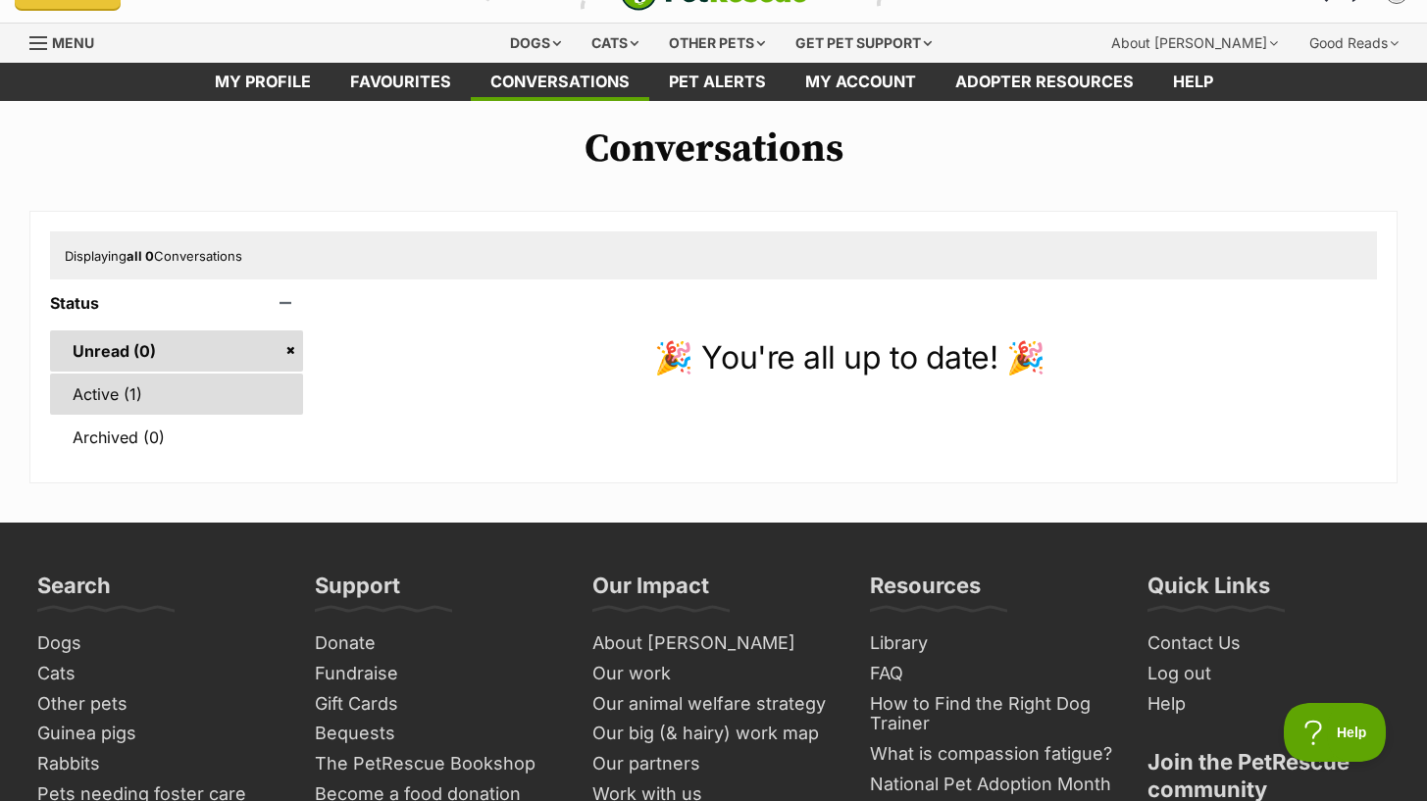
click at [170, 399] on link "Active (1)" at bounding box center [176, 394] width 253 height 41
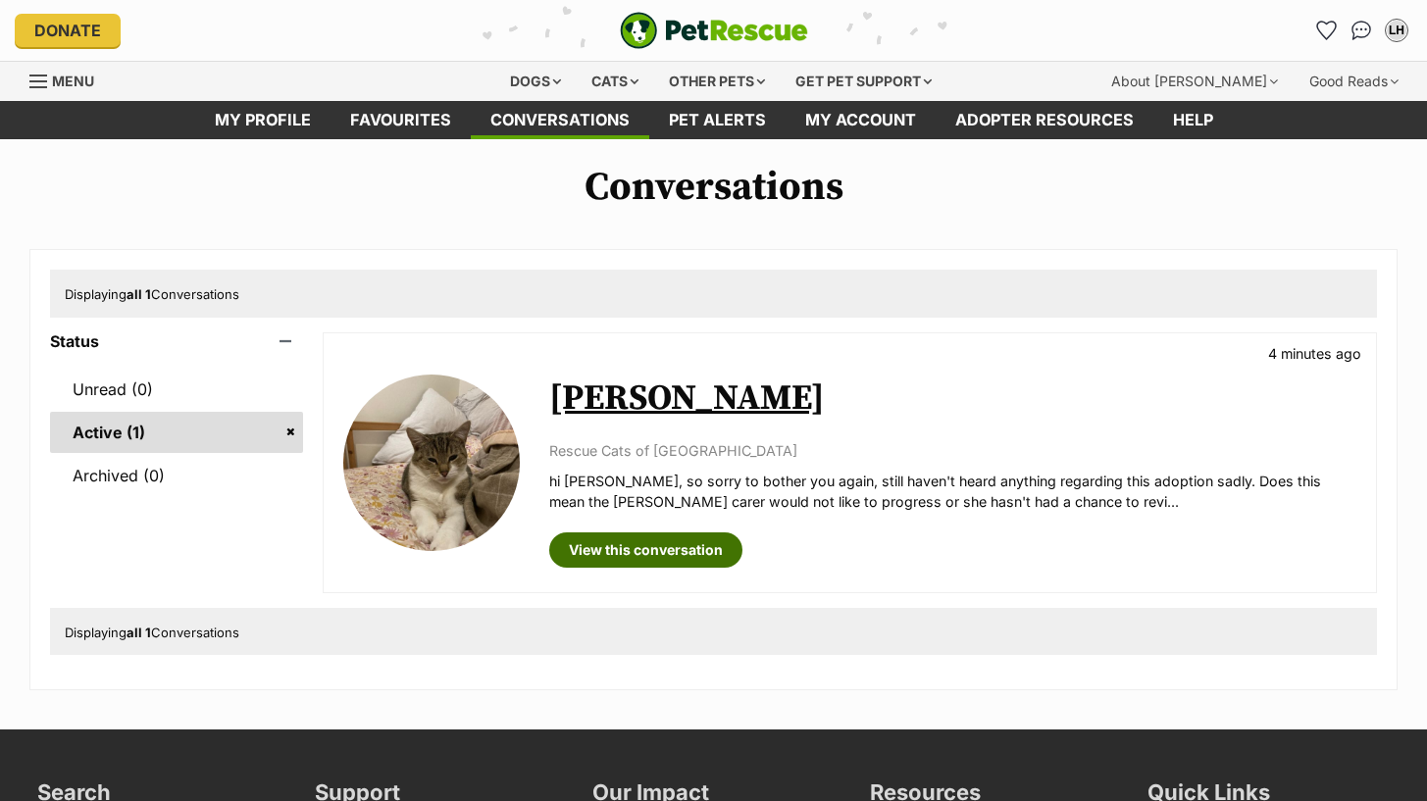
click at [694, 557] on link "View this conversation" at bounding box center [645, 549] width 193 height 35
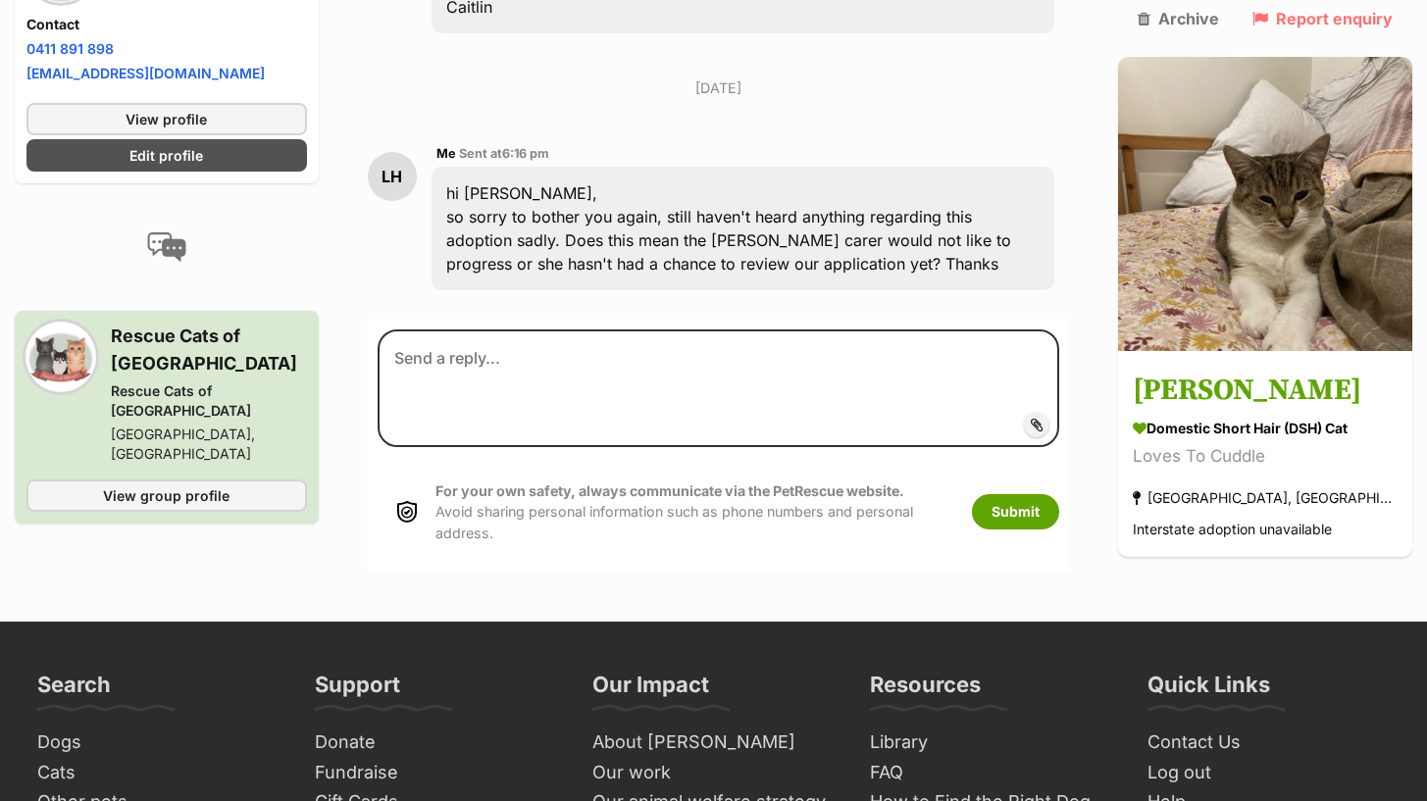
scroll to position [1913, 0]
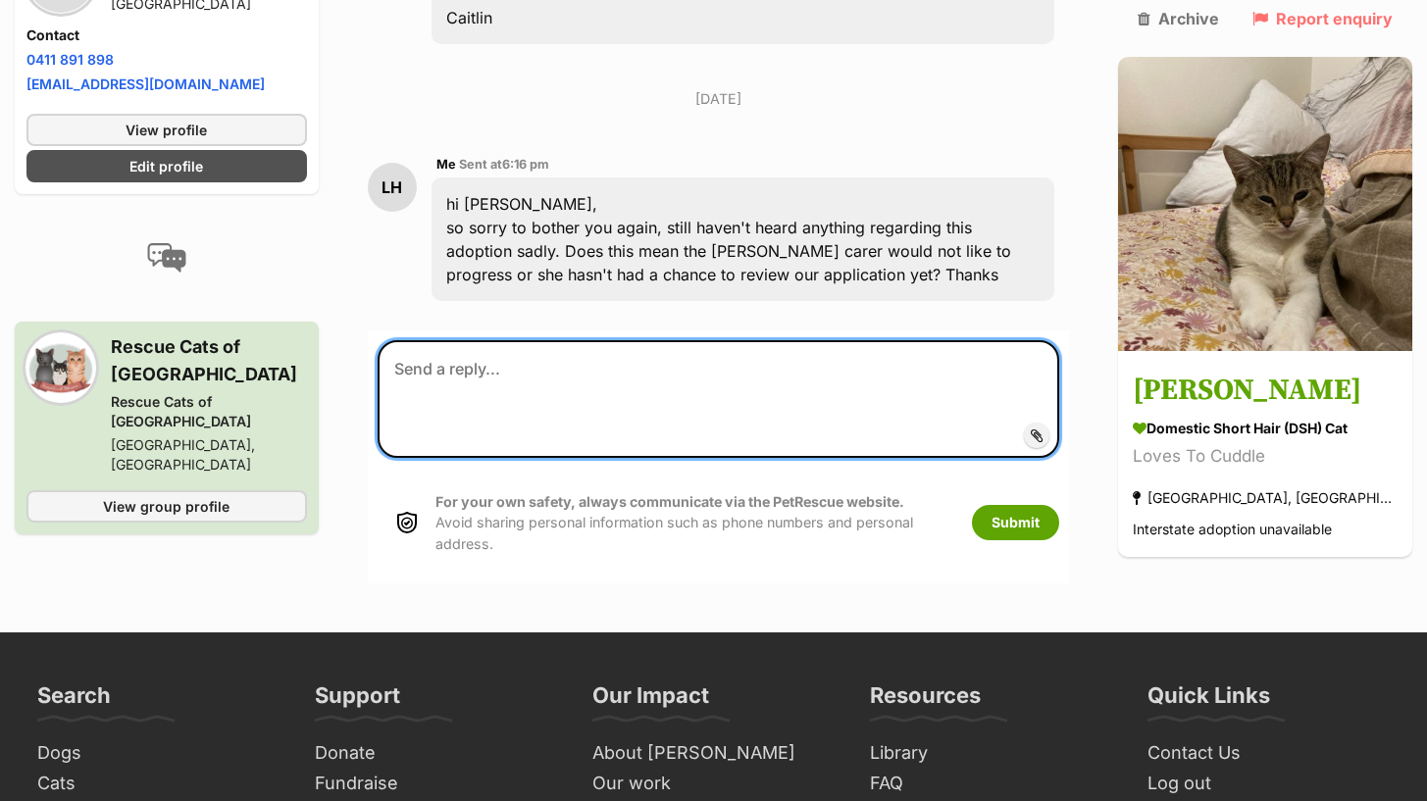
click at [651, 340] on textarea at bounding box center [719, 399] width 682 height 118
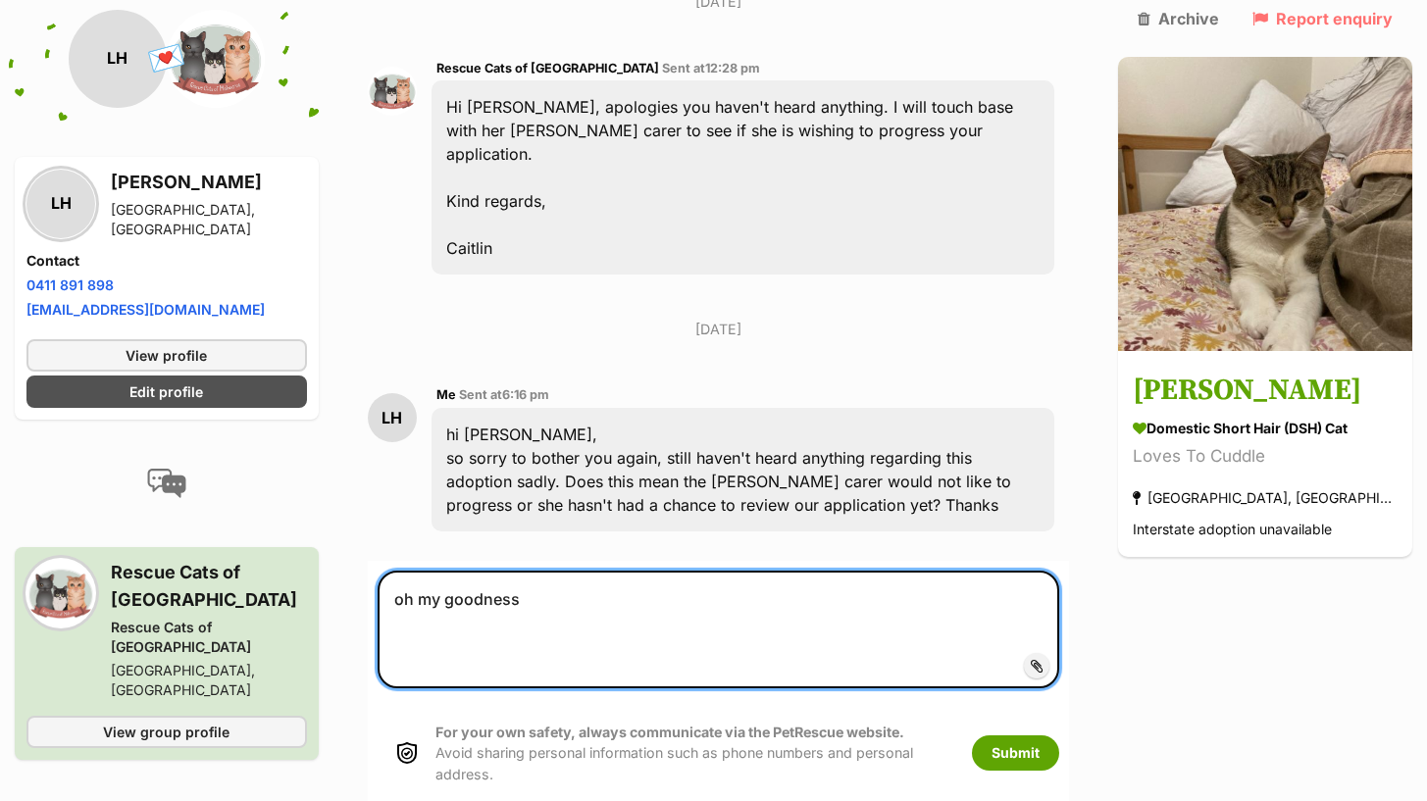
scroll to position [1691, 0]
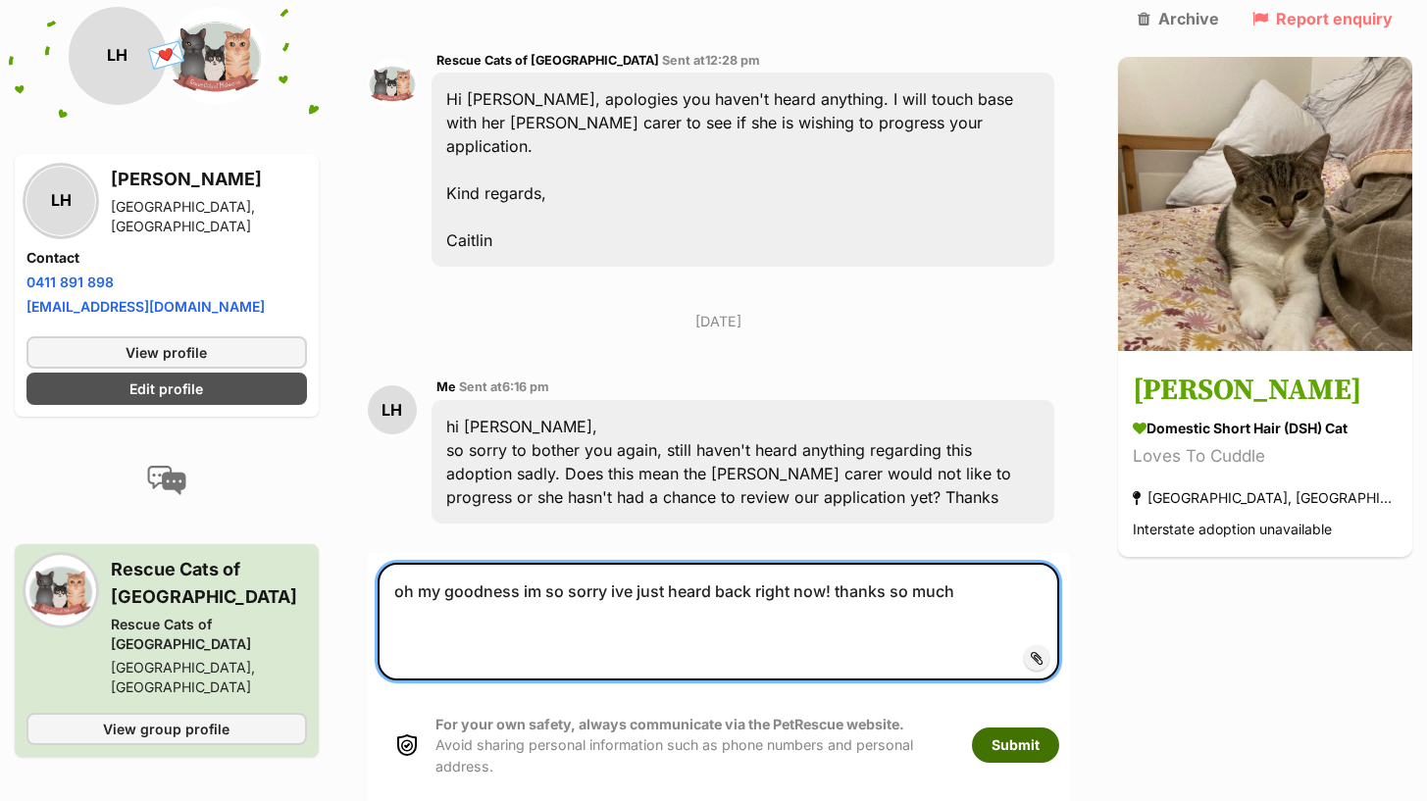
type textarea "oh my goodness im so sorry ive just heard back right now! thanks so much"
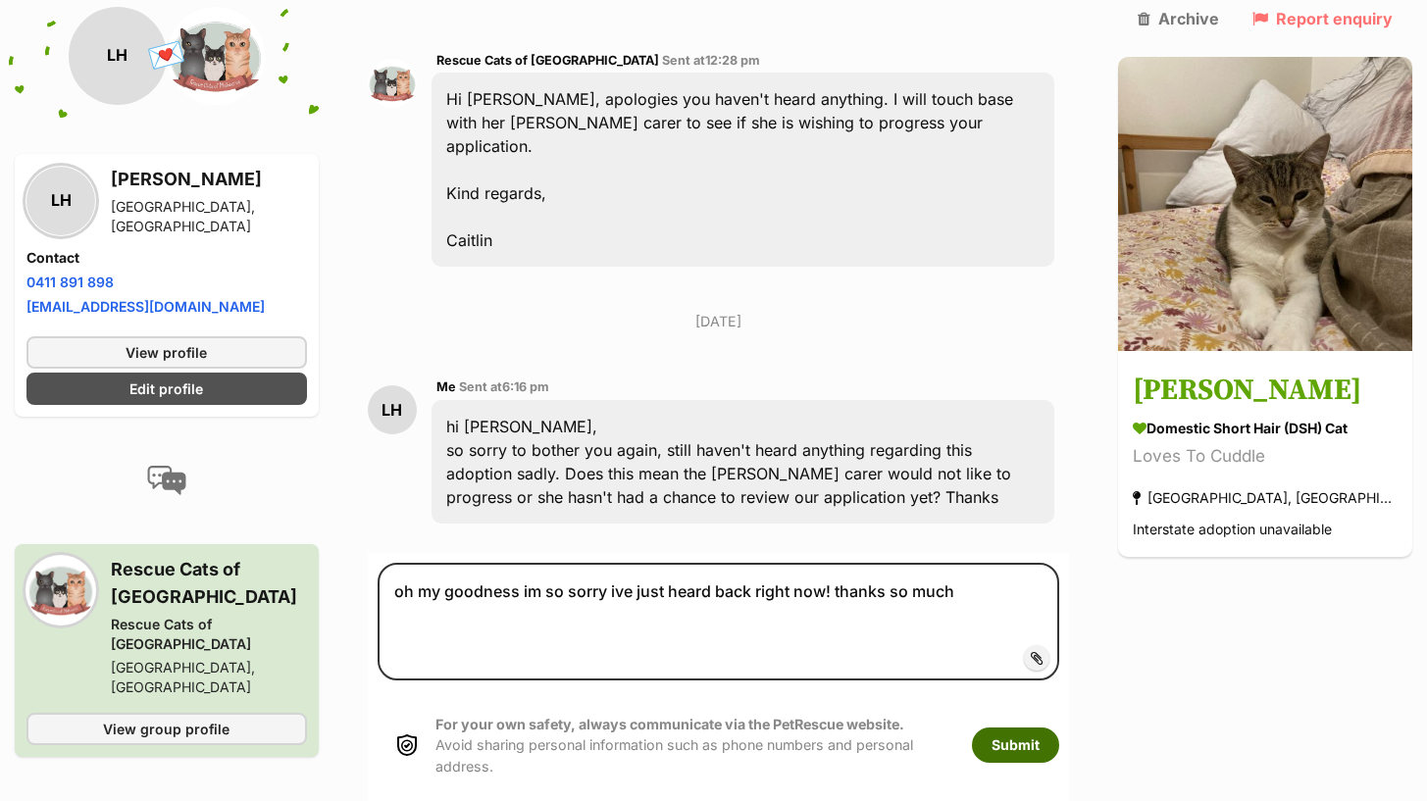
click at [1042, 728] on button "Submit" at bounding box center [1015, 745] width 87 height 35
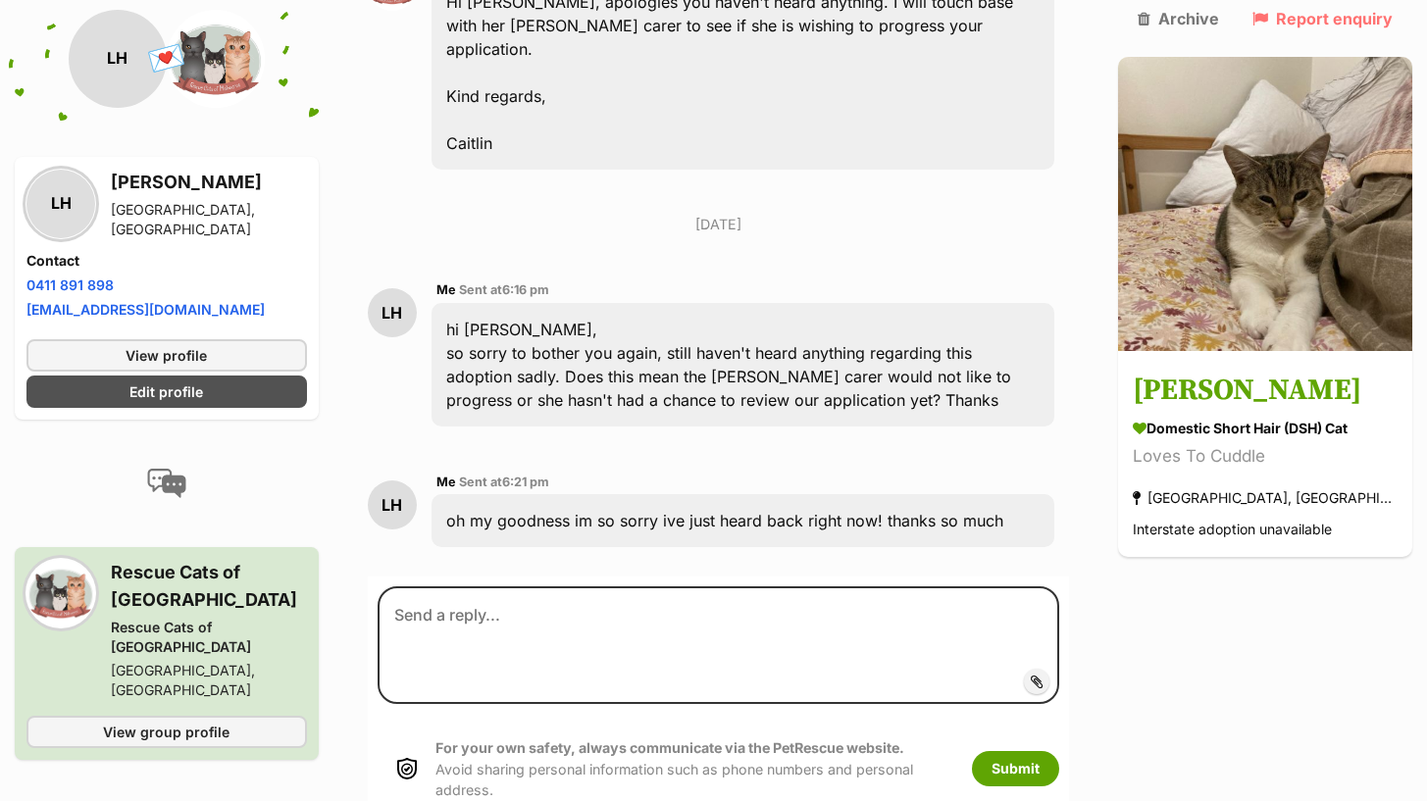
scroll to position [1843, 0]
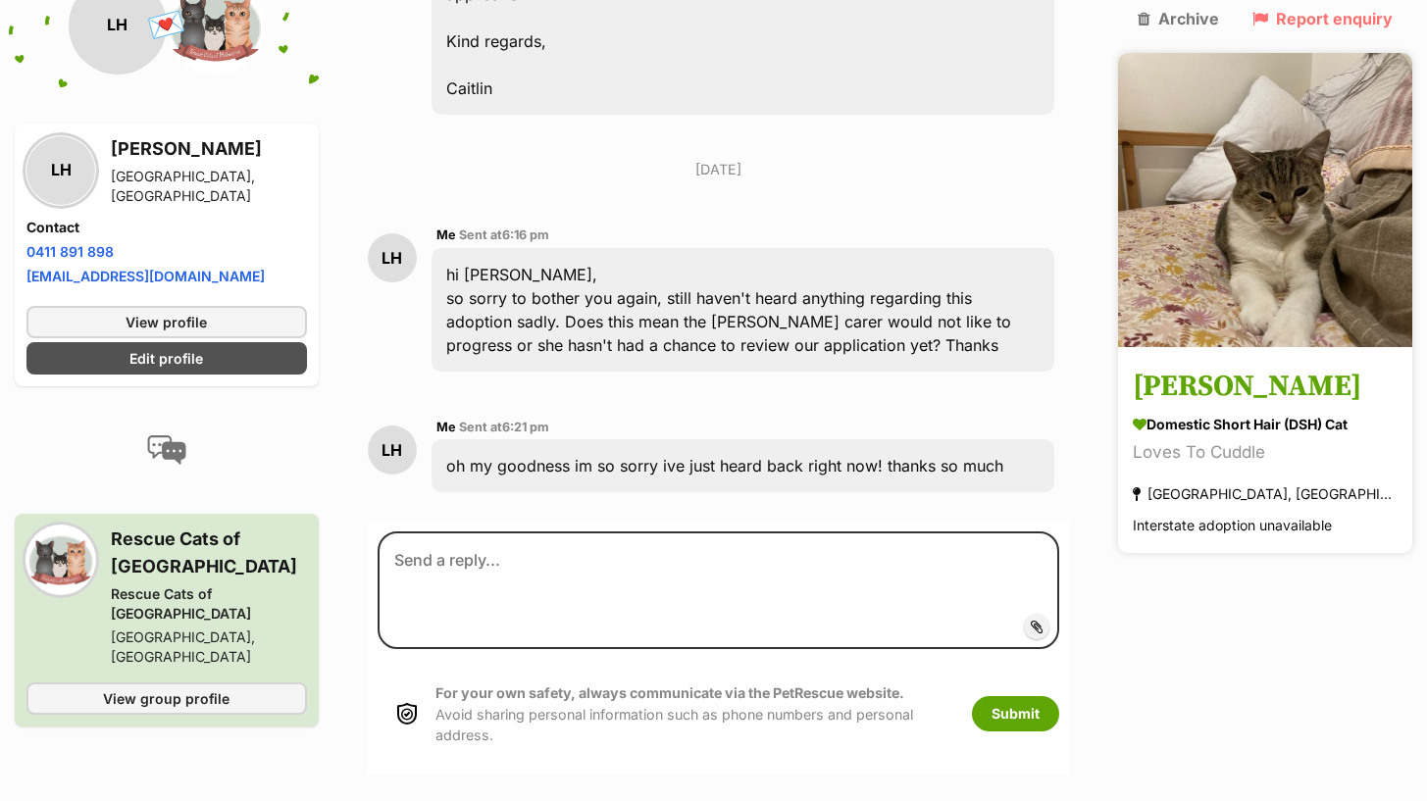
click at [1243, 481] on div "[GEOGRAPHIC_DATA], [GEOGRAPHIC_DATA]" at bounding box center [1265, 494] width 265 height 26
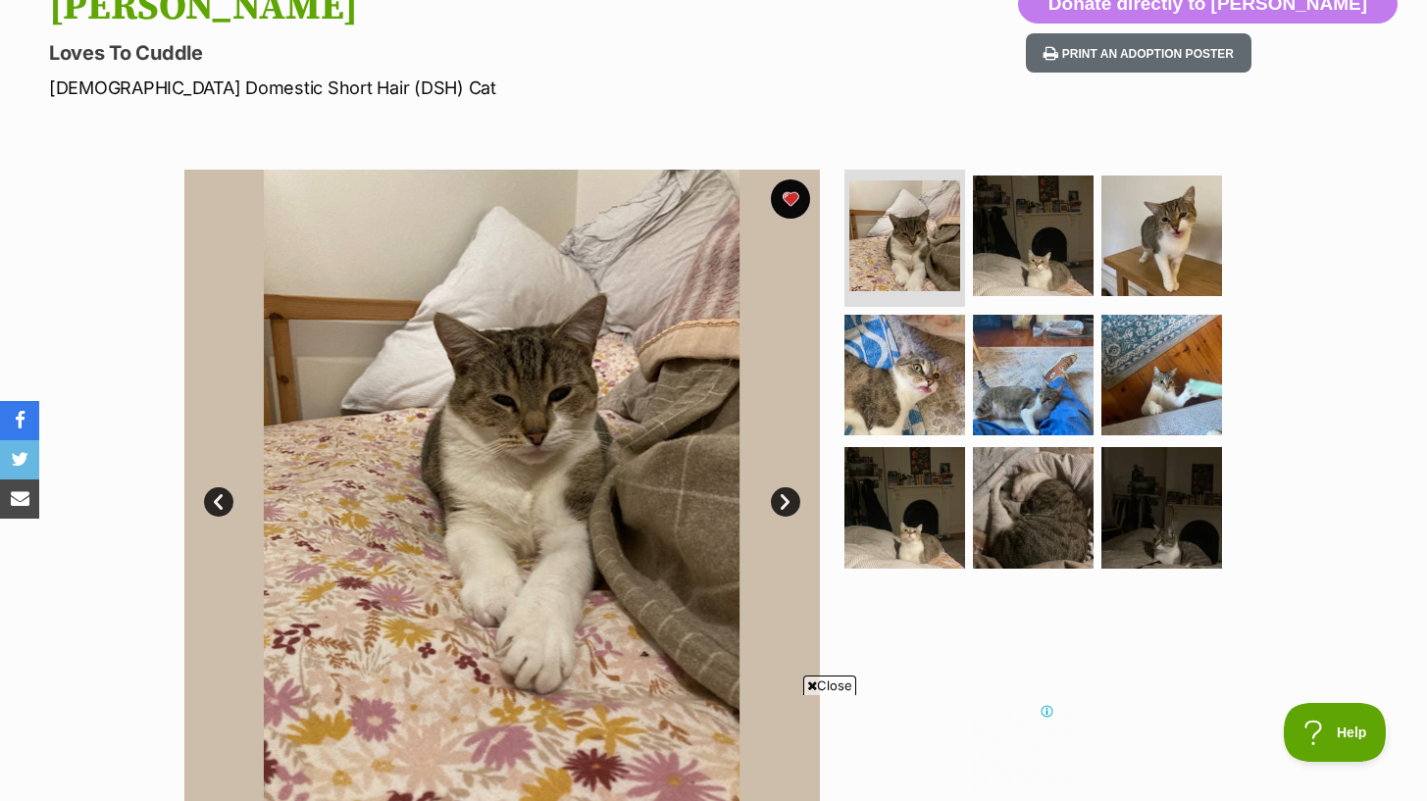
scroll to position [255, 0]
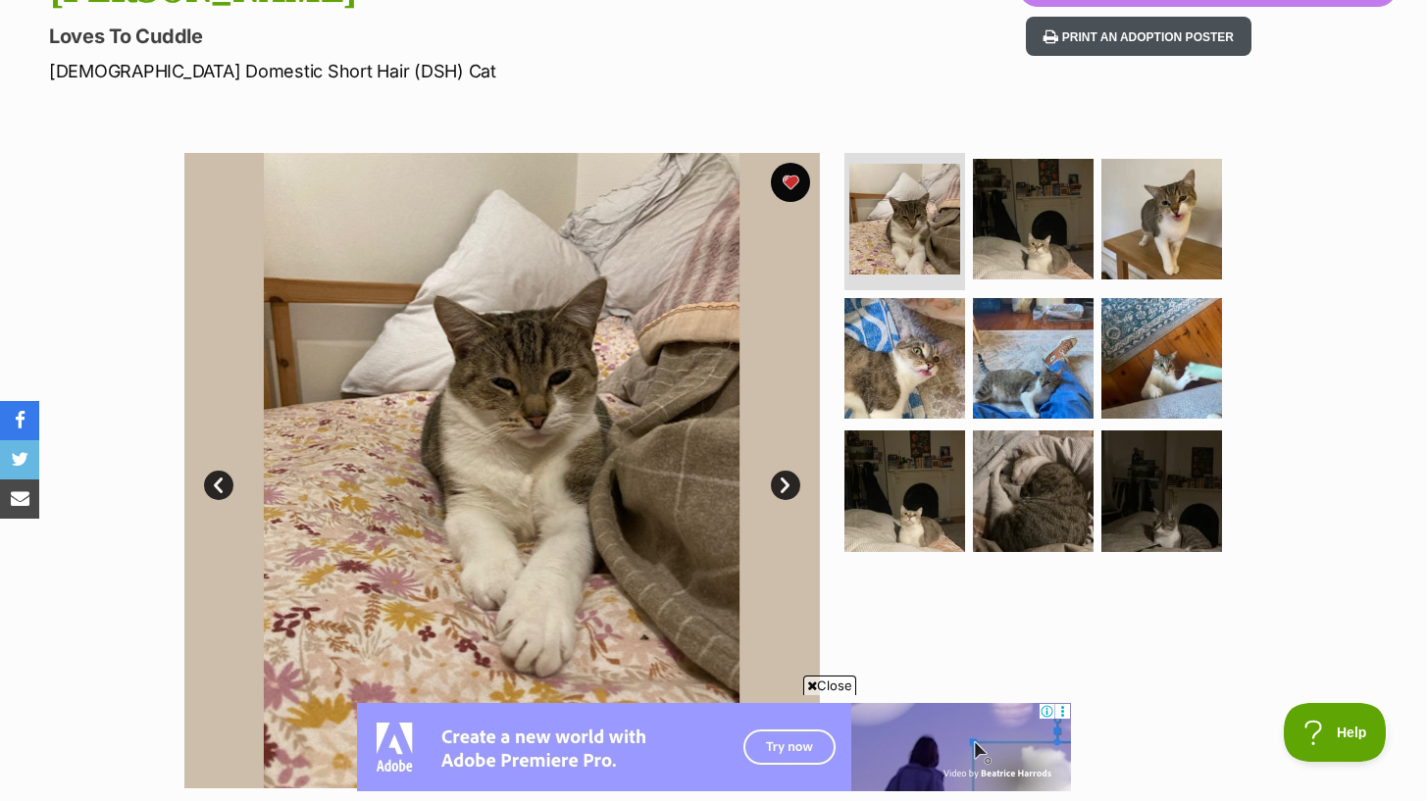
click at [1251, 40] on button "Print an adoption poster" at bounding box center [1139, 37] width 226 height 40
